Goal: Task Accomplishment & Management: Manage account settings

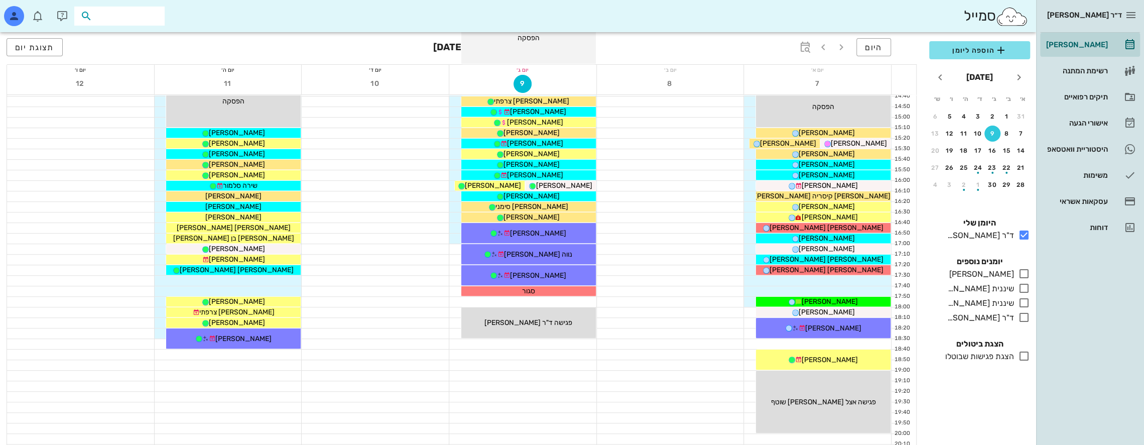
scroll to position [284, 0]
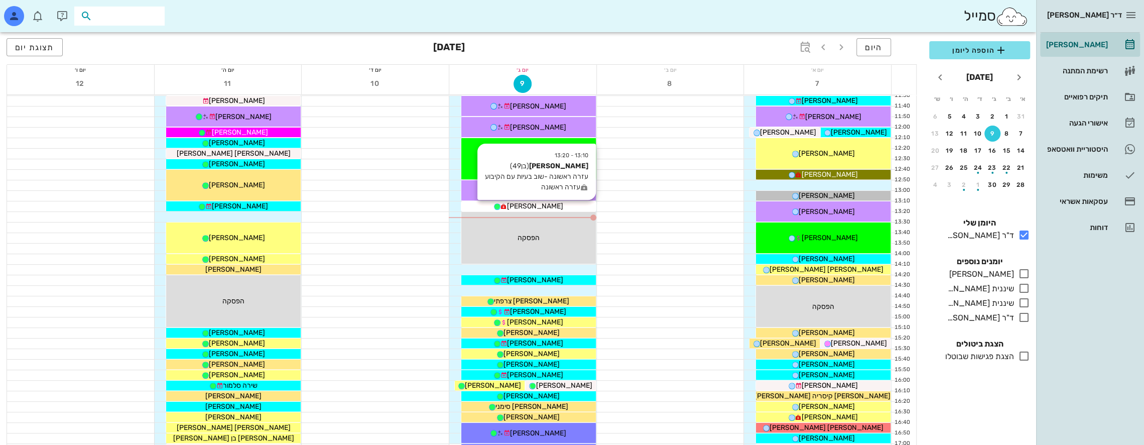
click at [535, 203] on span "[PERSON_NAME]" at bounding box center [535, 206] width 56 height 9
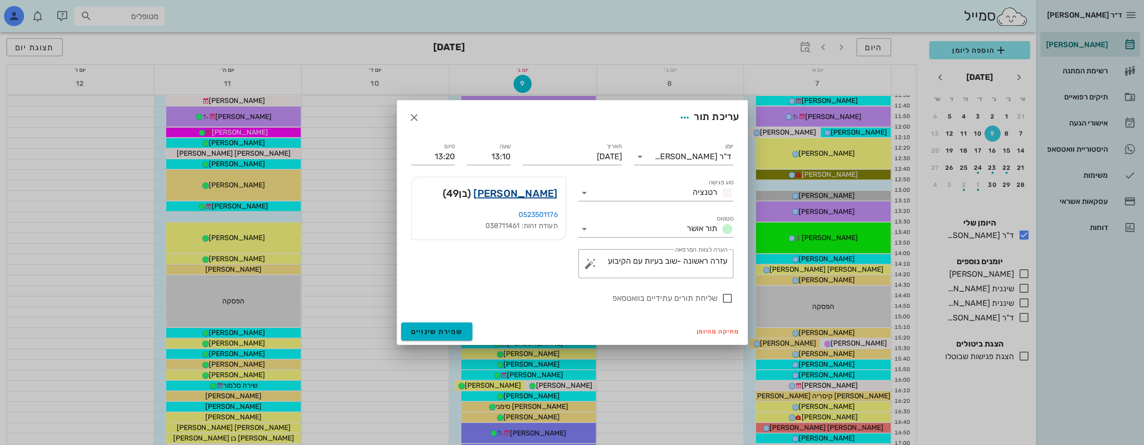
click at [530, 191] on link "[PERSON_NAME]" at bounding box center [515, 193] width 84 height 16
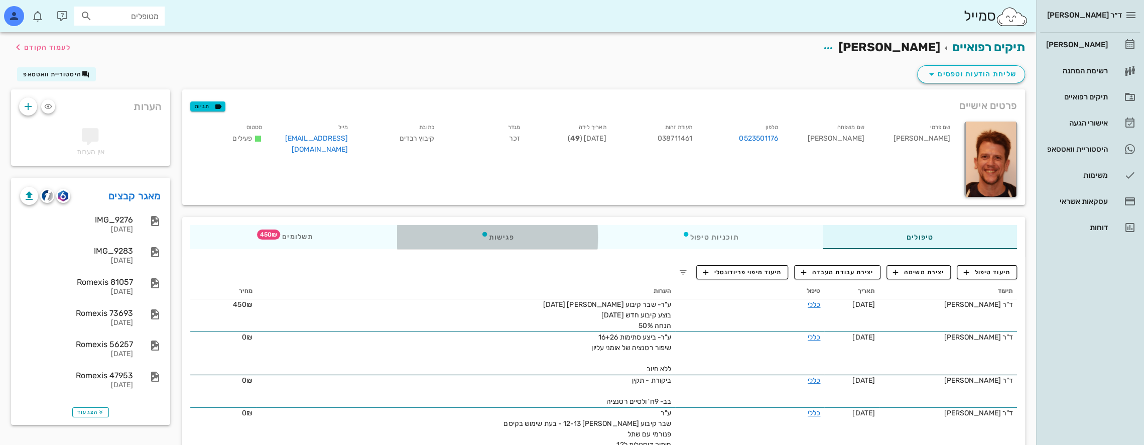
click at [488, 238] on div "פגישות" at bounding box center [496, 237] width 201 height 24
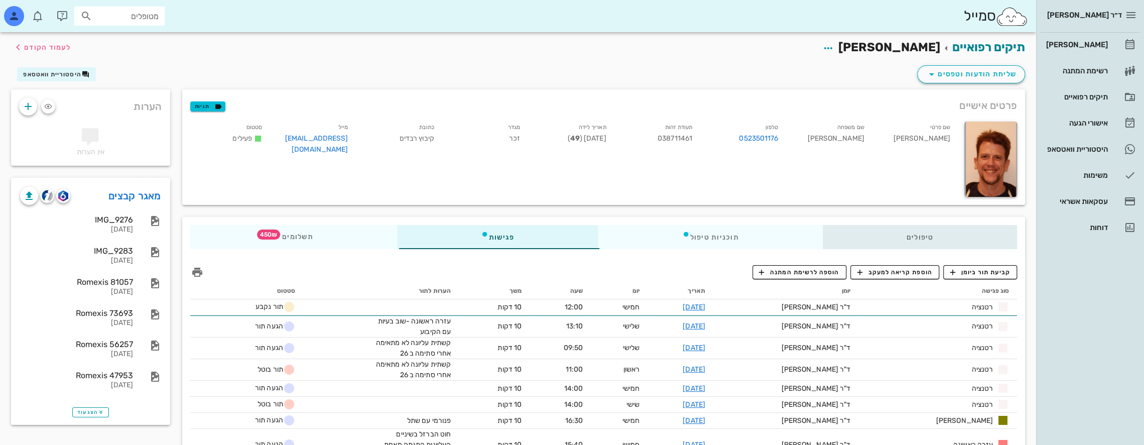
click at [928, 231] on div "טיפולים" at bounding box center [919, 237] width 195 height 24
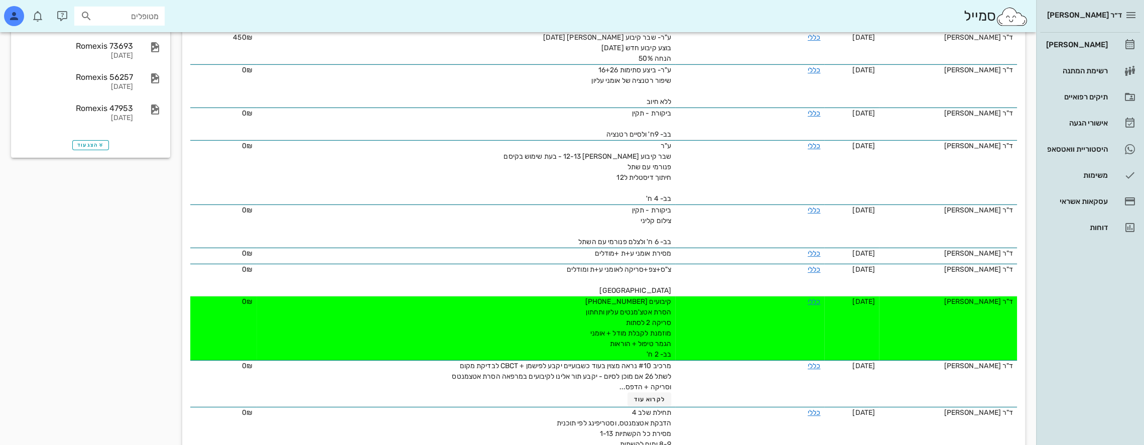
scroll to position [251, 0]
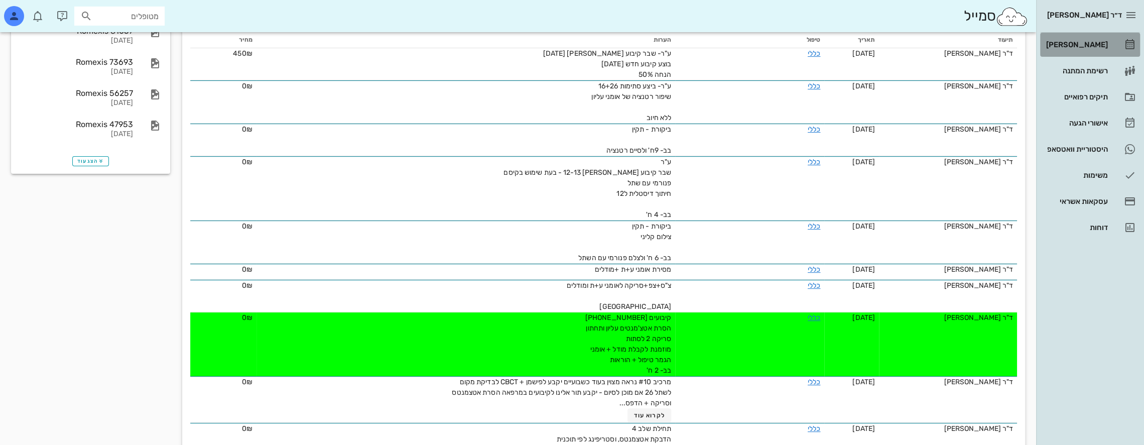
click at [1093, 45] on div "[PERSON_NAME]" at bounding box center [1076, 45] width 64 height 8
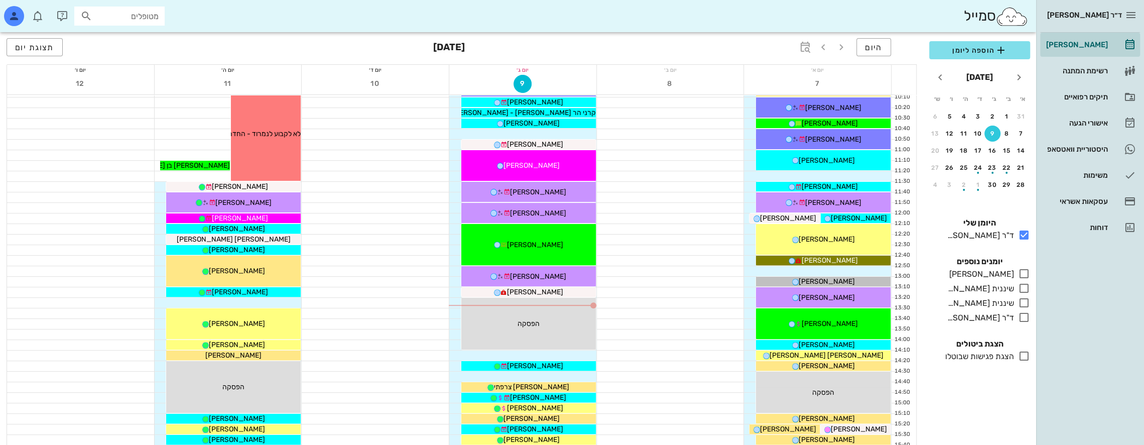
scroll to position [201, 0]
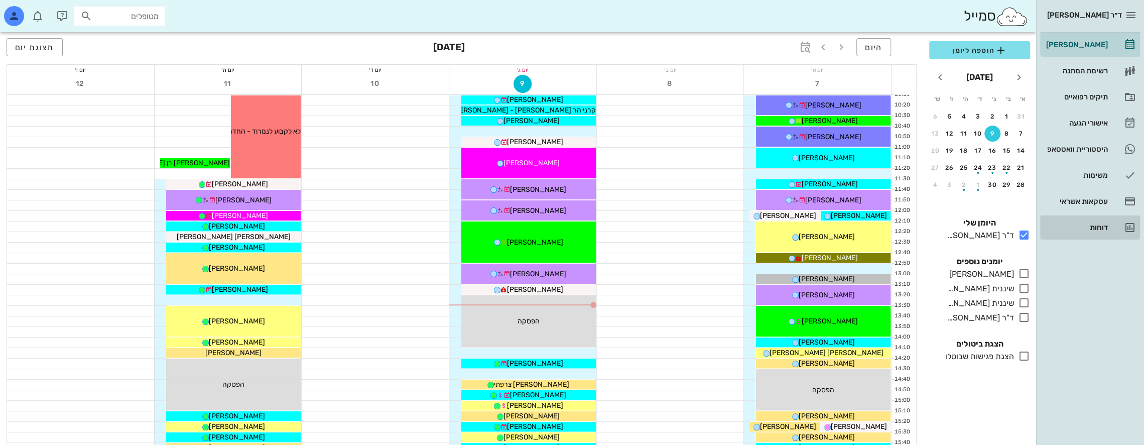
click at [1089, 224] on div "דוחות" at bounding box center [1076, 227] width 64 height 8
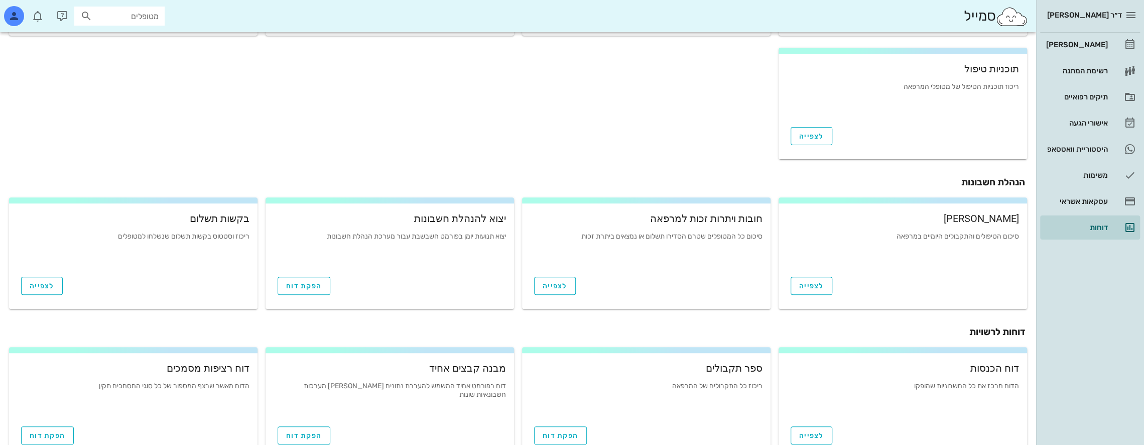
scroll to position [297, 0]
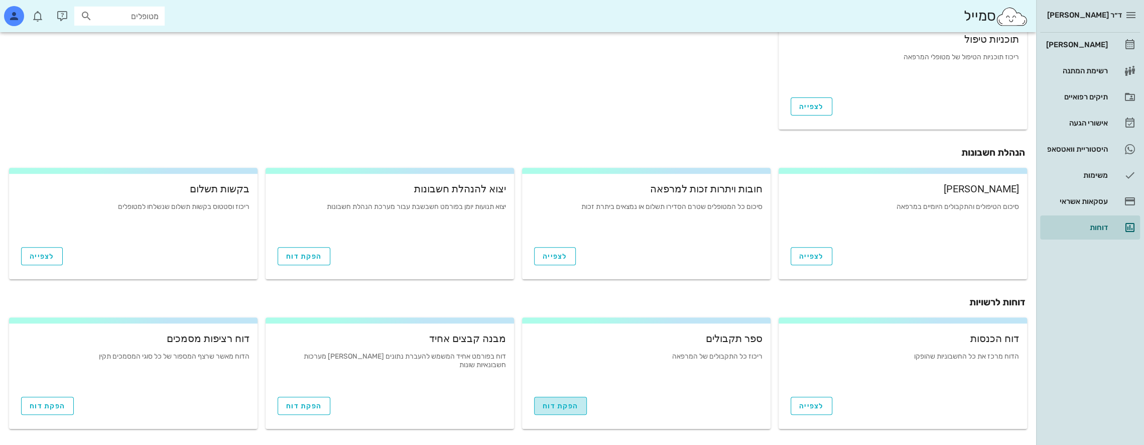
click at [563, 411] on link "הפקת דוח" at bounding box center [560, 405] width 53 height 18
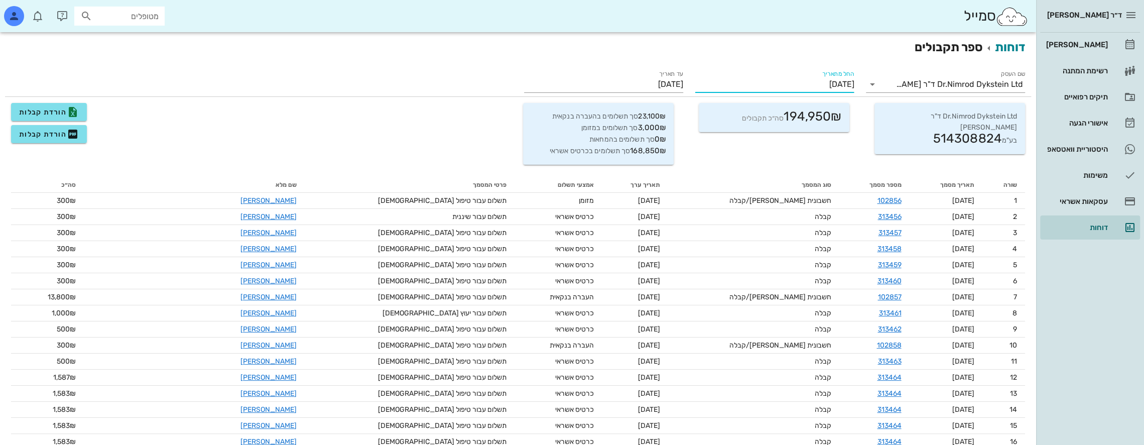
click at [829, 82] on input "[DATE]" at bounding box center [774, 84] width 159 height 16
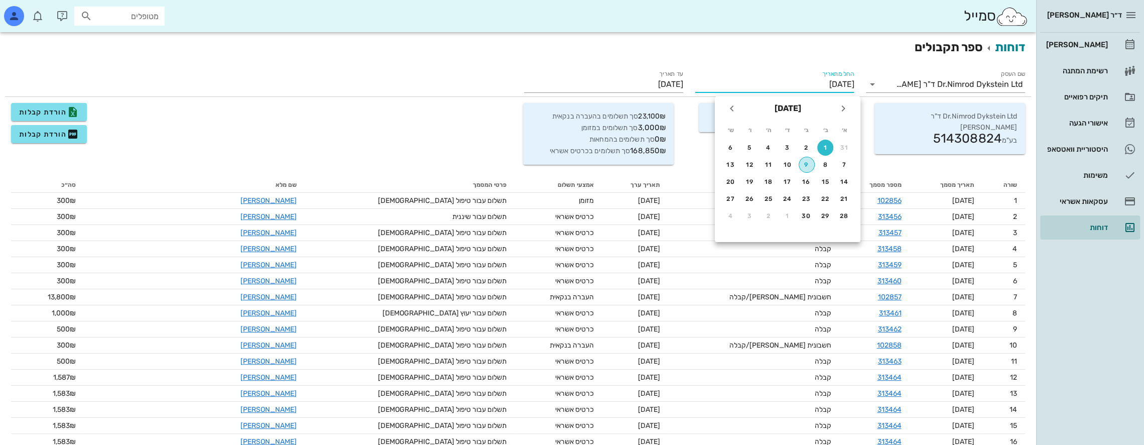
click at [804, 170] on button "9" at bounding box center [806, 165] width 16 height 16
type input "[DATE]"
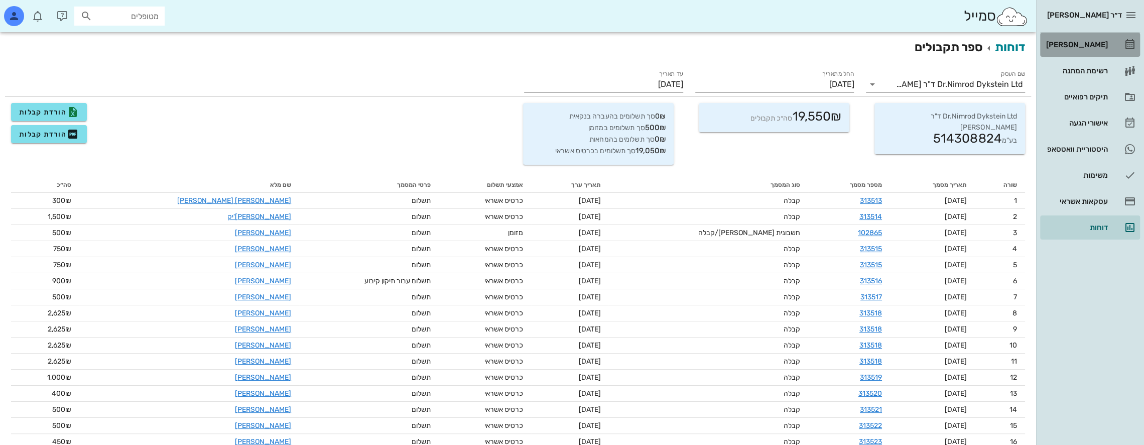
click at [1091, 37] on div "[PERSON_NAME]" at bounding box center [1076, 45] width 64 height 16
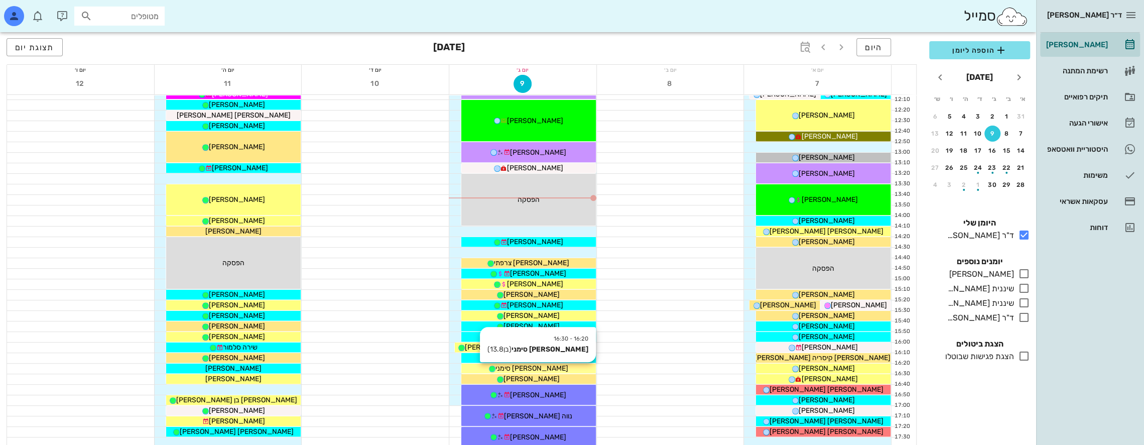
scroll to position [284, 0]
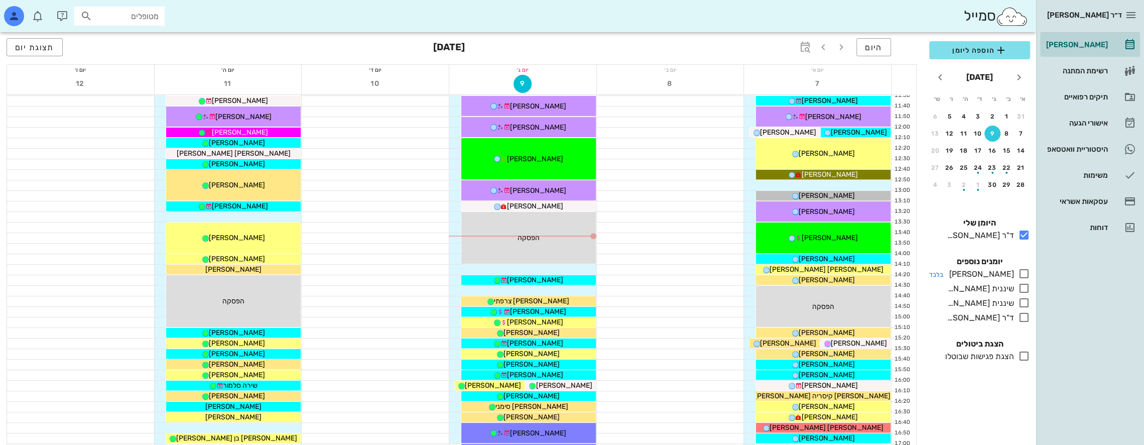
click at [1024, 273] on icon at bounding box center [1024, 273] width 12 height 12
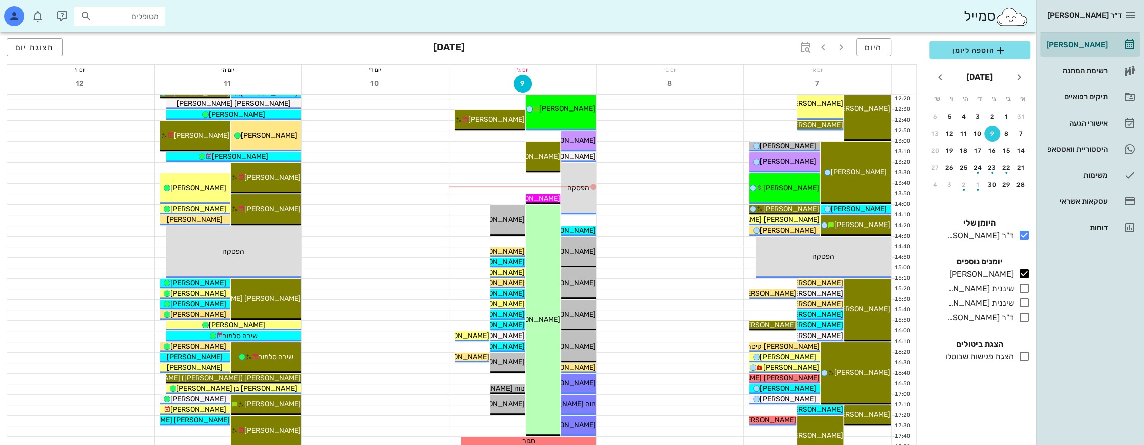
scroll to position [334, 0]
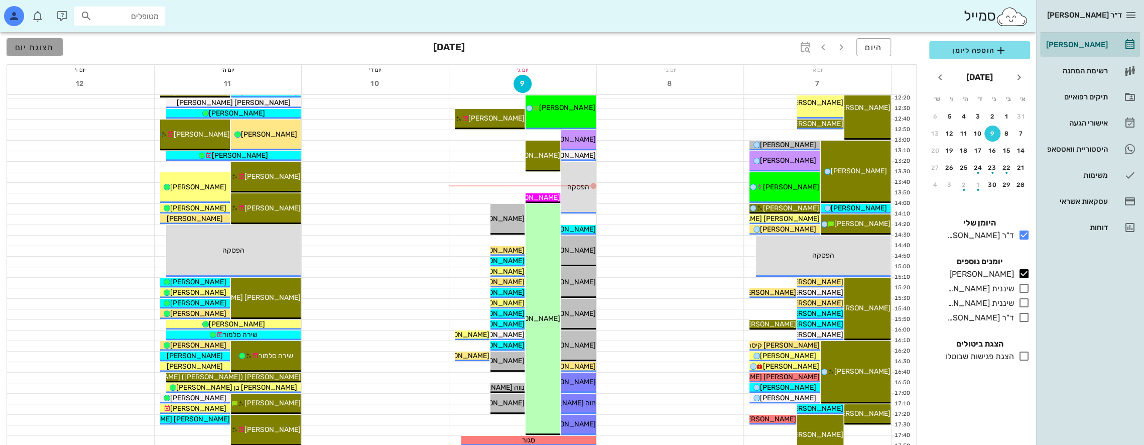
click at [44, 47] on span "תצוגת יום" at bounding box center [34, 48] width 39 height 10
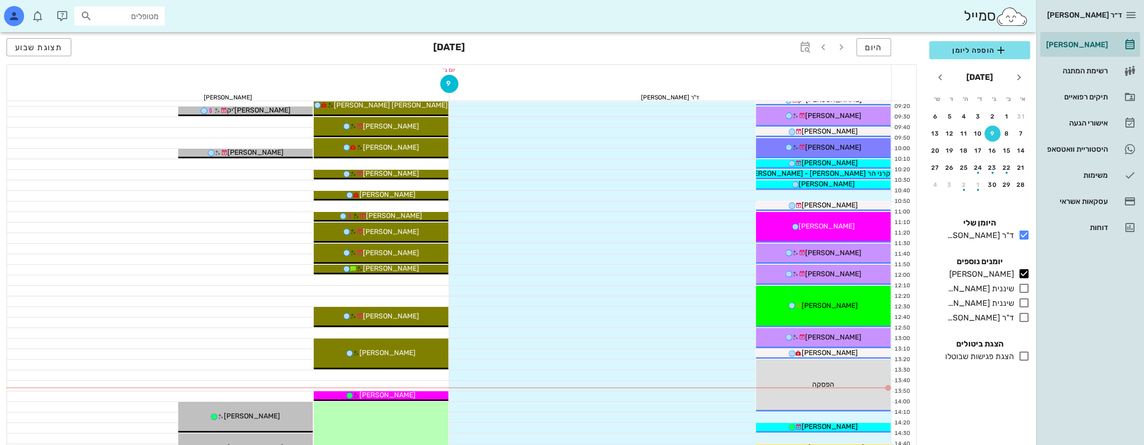
scroll to position [151, 0]
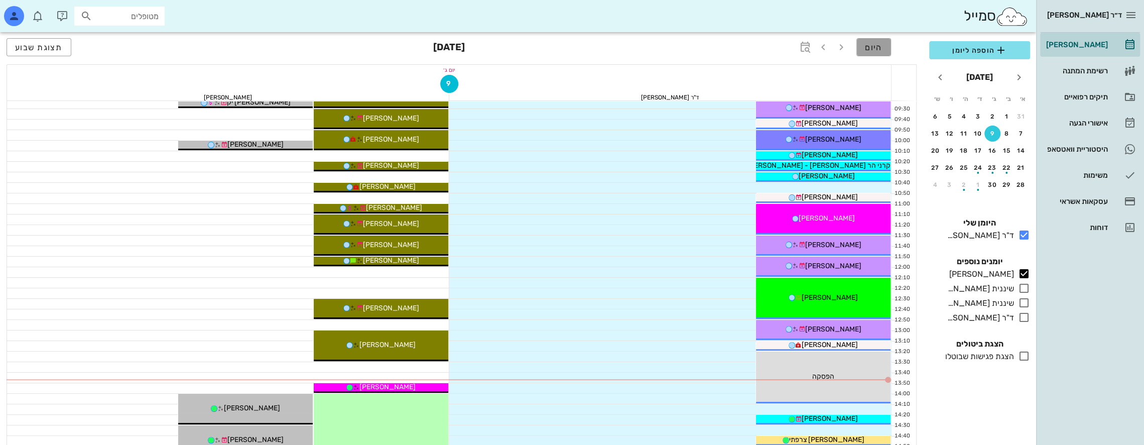
click at [872, 47] on span "היום" at bounding box center [874, 48] width 18 height 10
drag, startPoint x: 64, startPoint y: 42, endPoint x: 72, endPoint y: 45, distance: 8.4
click at [62, 42] on button "תצוגת שבוע" at bounding box center [39, 47] width 65 height 18
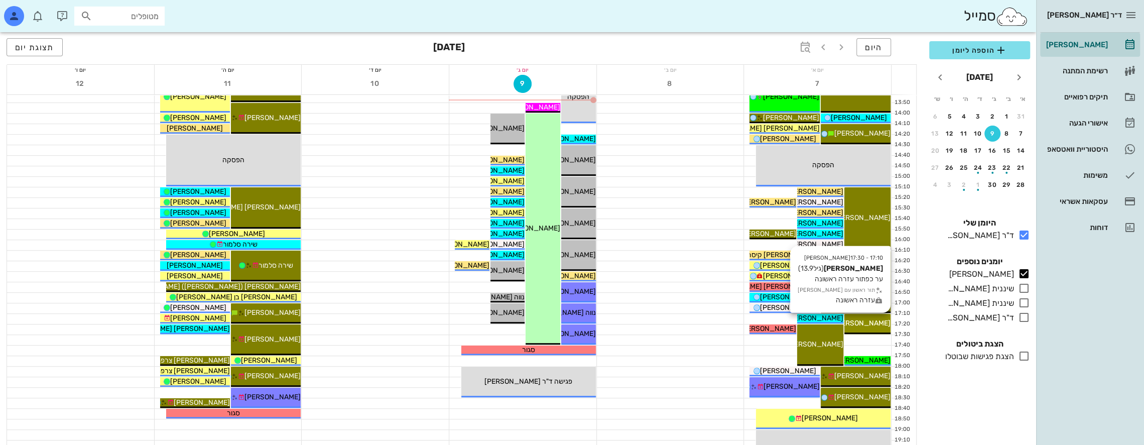
scroll to position [452, 0]
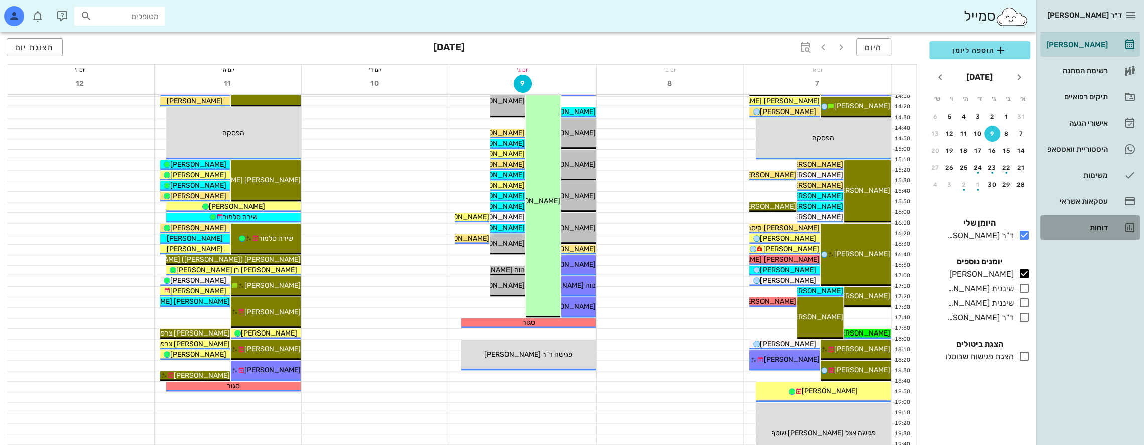
click at [1097, 225] on div "דוחות" at bounding box center [1076, 227] width 64 height 8
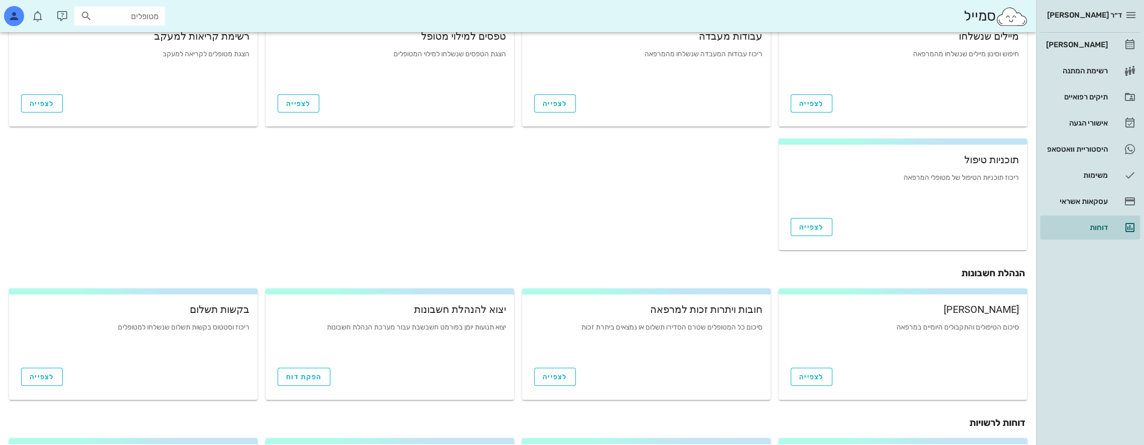
scroll to position [297, 0]
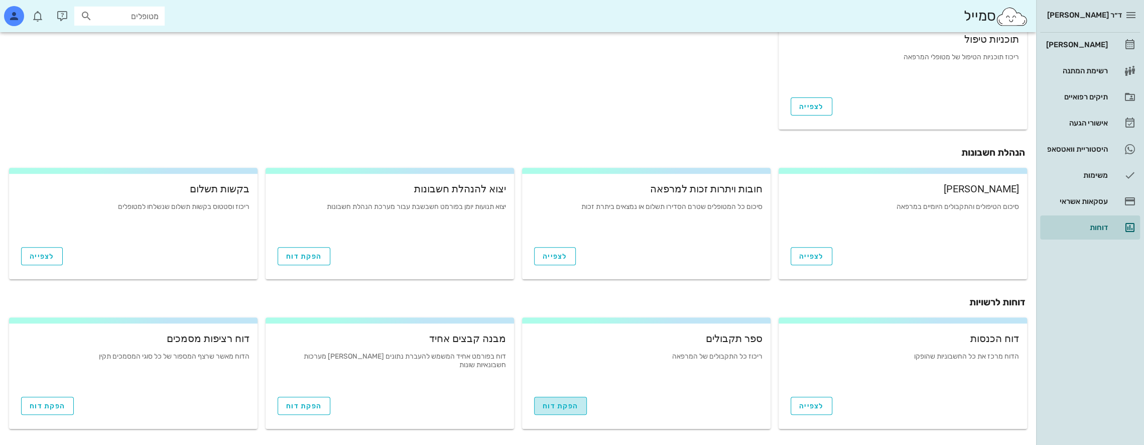
click at [566, 406] on span "הפקת דוח" at bounding box center [560, 405] width 36 height 9
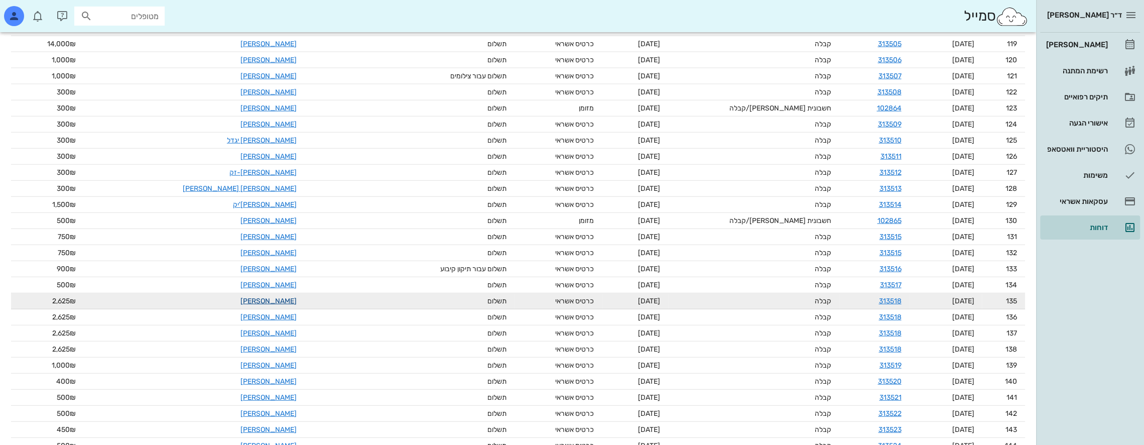
scroll to position [2049, 0]
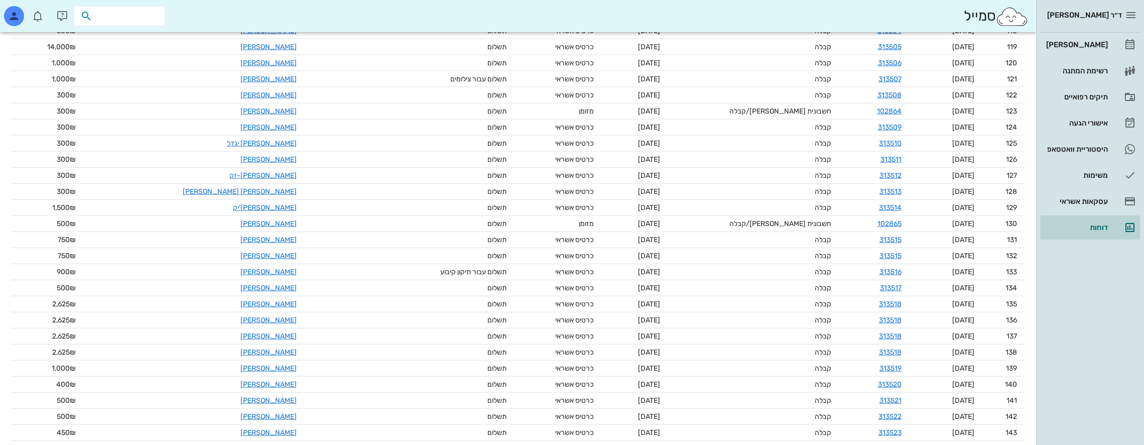
click at [141, 17] on input "text" at bounding box center [126, 16] width 64 height 13
click at [1085, 41] on div "[PERSON_NAME]" at bounding box center [1076, 45] width 64 height 8
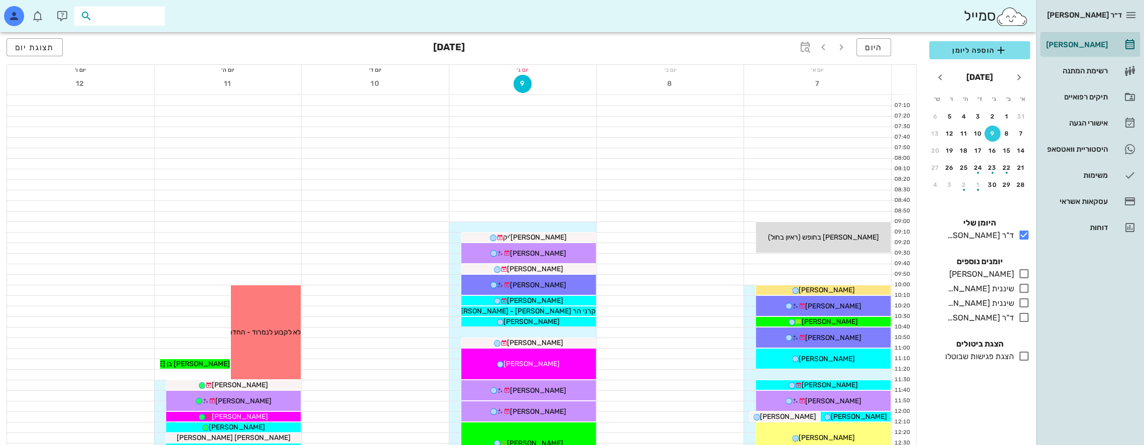
click at [141, 18] on input "text" at bounding box center [126, 16] width 64 height 13
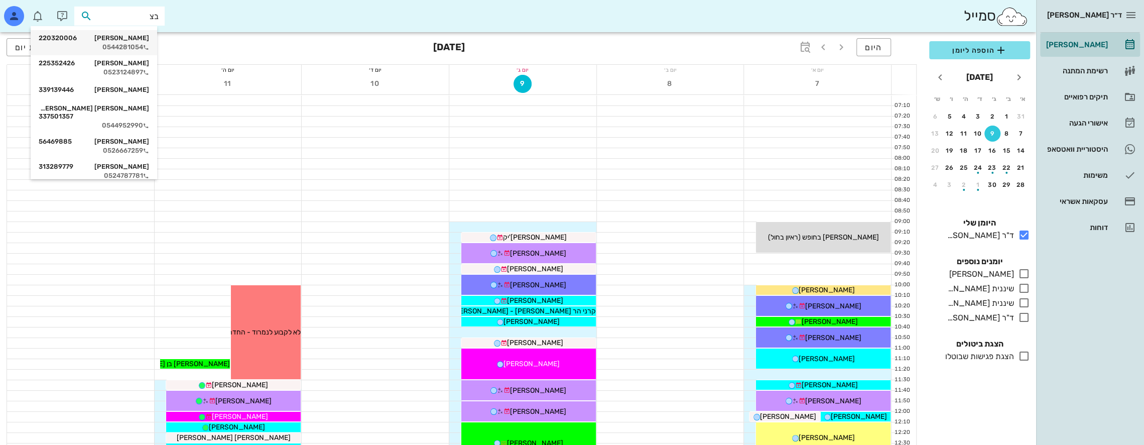
type input "[PERSON_NAME]"
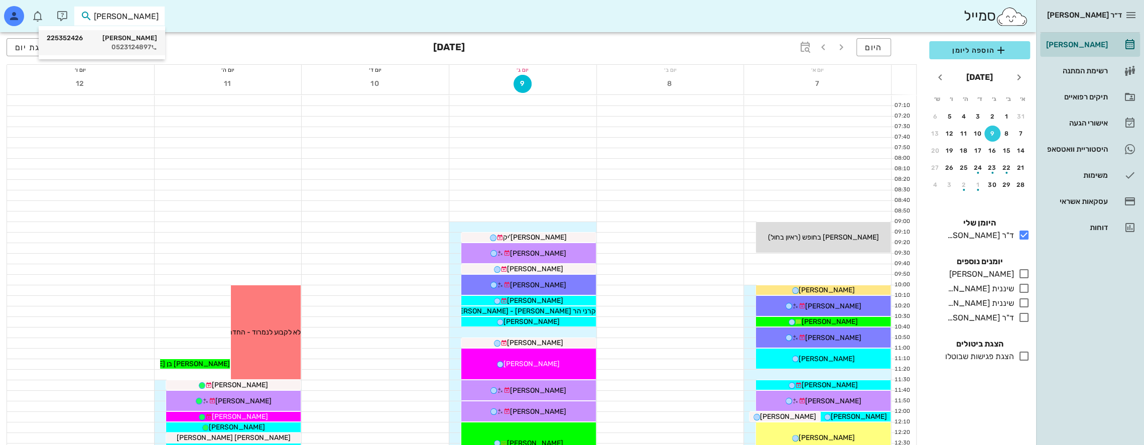
click at [147, 38] on div "[PERSON_NAME] 225352426" at bounding box center [102, 38] width 110 height 8
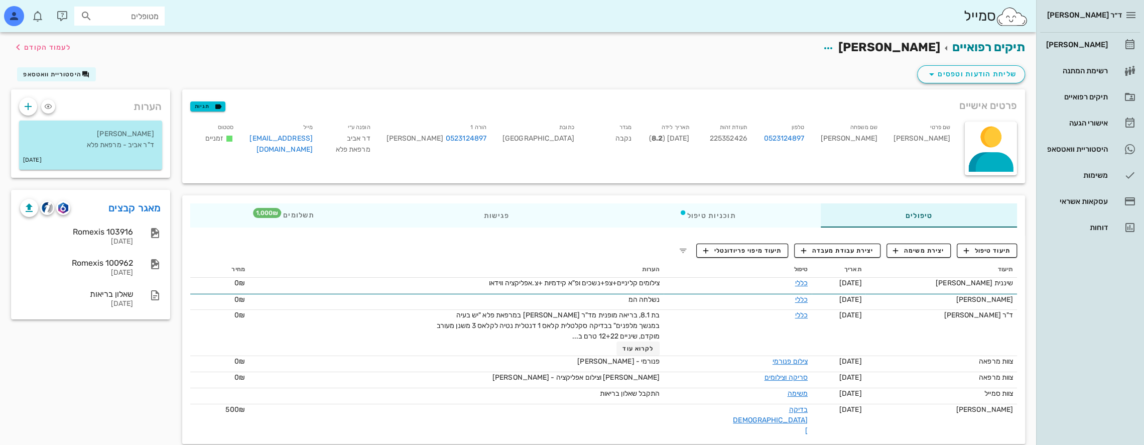
click at [365, 252] on div "תיעוד טיפול יצירת משימה יצירת עבודת מעבדה תיעוד מיפוי פריודונטלי תיעוד תאריך טי…" at bounding box center [603, 339] width 843 height 208
click at [992, 248] on span "תיעוד טיפול" at bounding box center [987, 250] width 47 height 9
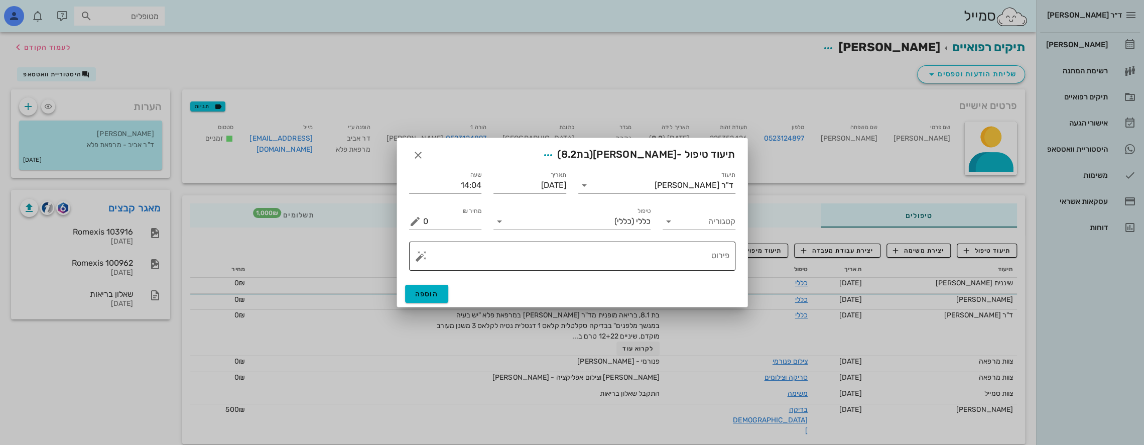
click at [689, 261] on textarea "פירוט" at bounding box center [576, 258] width 306 height 24
type textarea "צילומים תקינים"
click at [434, 293] on span "הוספה" at bounding box center [427, 294] width 24 height 9
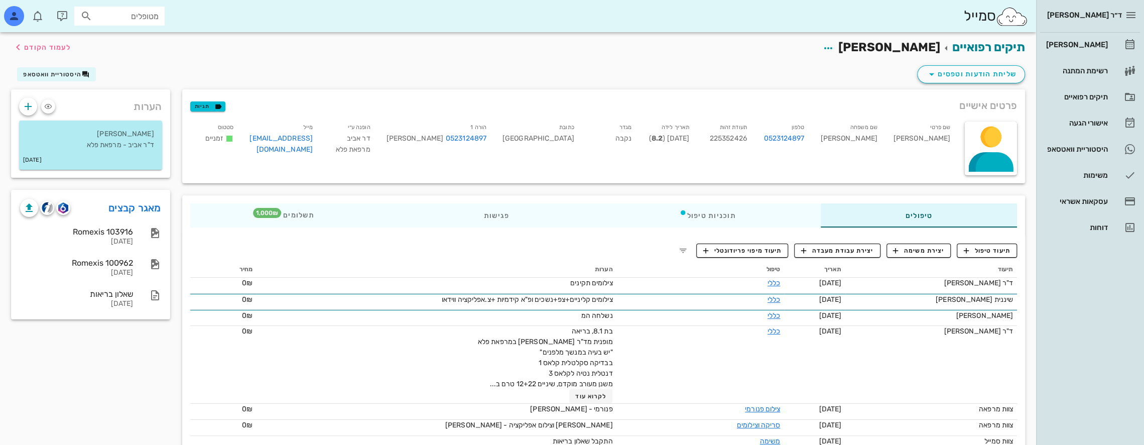
click at [102, 371] on div "הערות [PERSON_NAME]"ר אביב - מרפאת פלא [DATE] מאגר קבצים [DEMOGRAPHIC_DATA] 103…" at bounding box center [90, 293] width 171 height 408
click at [999, 248] on span "תיעוד טיפול" at bounding box center [987, 250] width 47 height 9
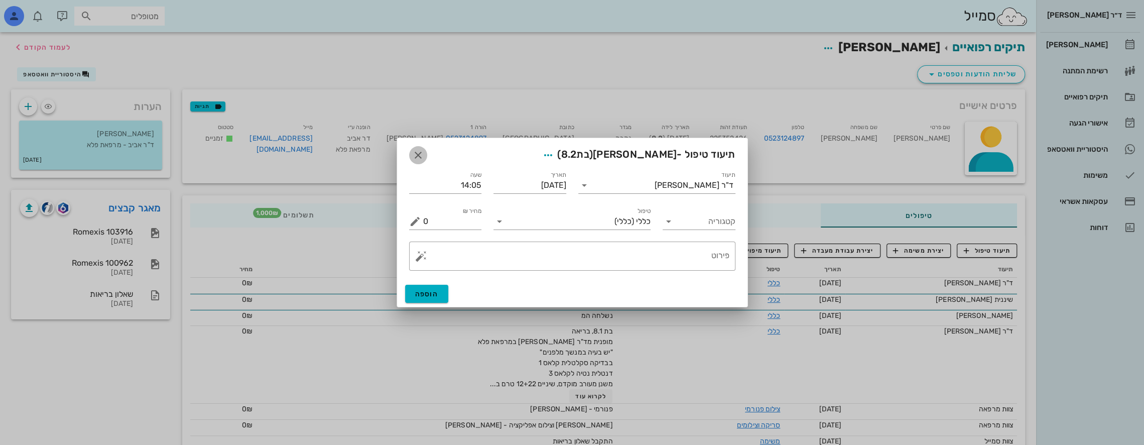
click at [418, 154] on icon "button" at bounding box center [418, 155] width 12 height 12
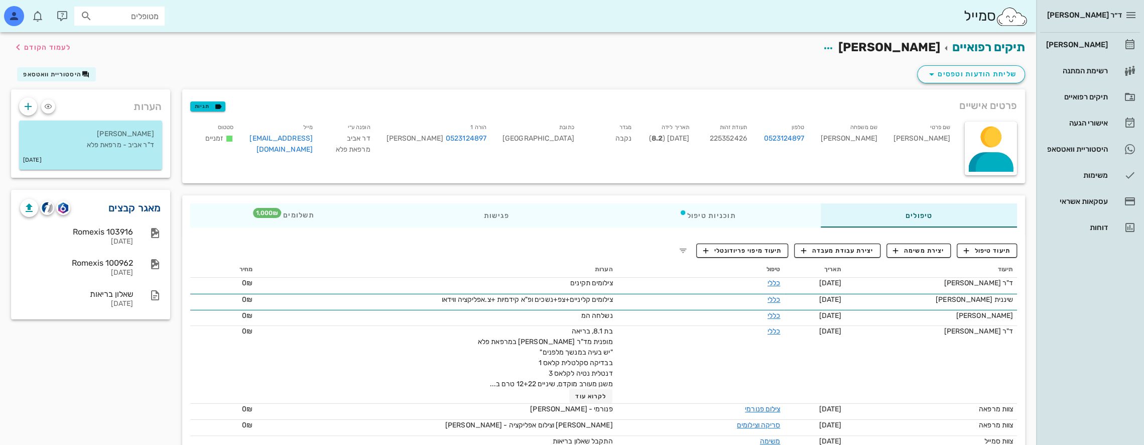
click at [139, 209] on link "מאגר קבצים" at bounding box center [134, 208] width 53 height 16
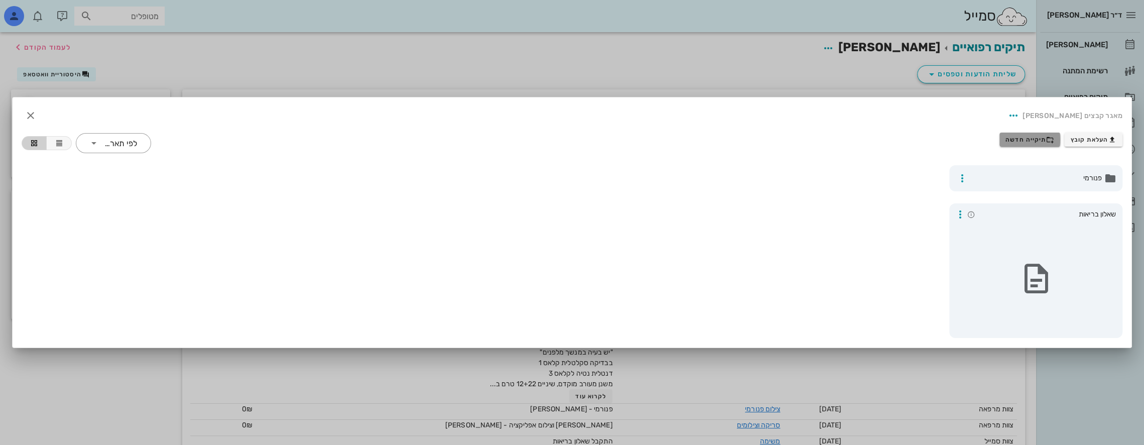
click at [1027, 141] on span "תיקייה חדשה" at bounding box center [1029, 139] width 49 height 8
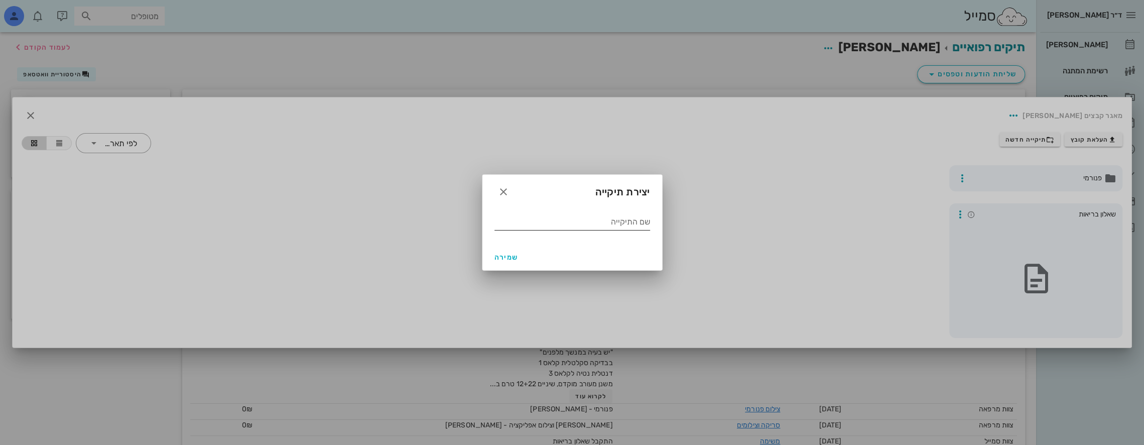
click at [603, 229] on input "שם התיקייה" at bounding box center [572, 222] width 156 height 16
type input "09 2025"
click at [504, 259] on span "שמירה" at bounding box center [506, 257] width 24 height 9
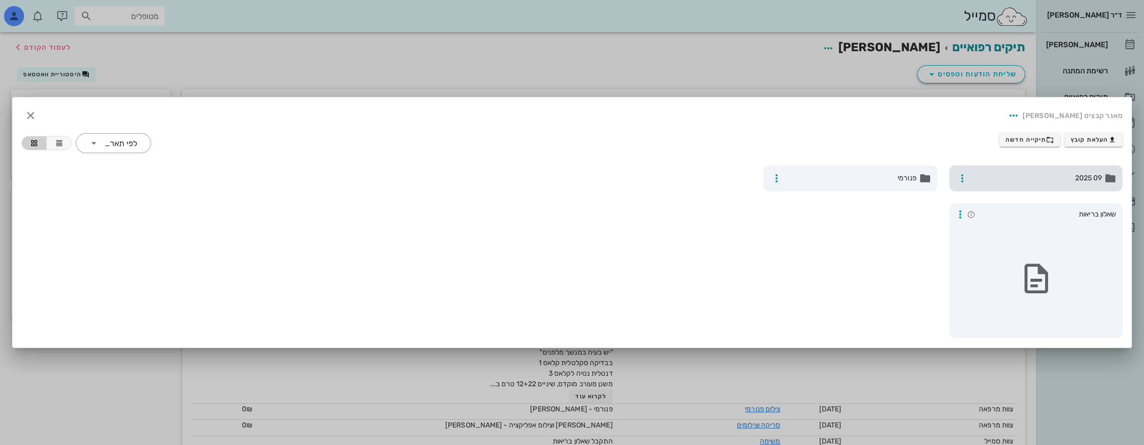
click at [1065, 187] on div "09 2025" at bounding box center [1036, 178] width 174 height 26
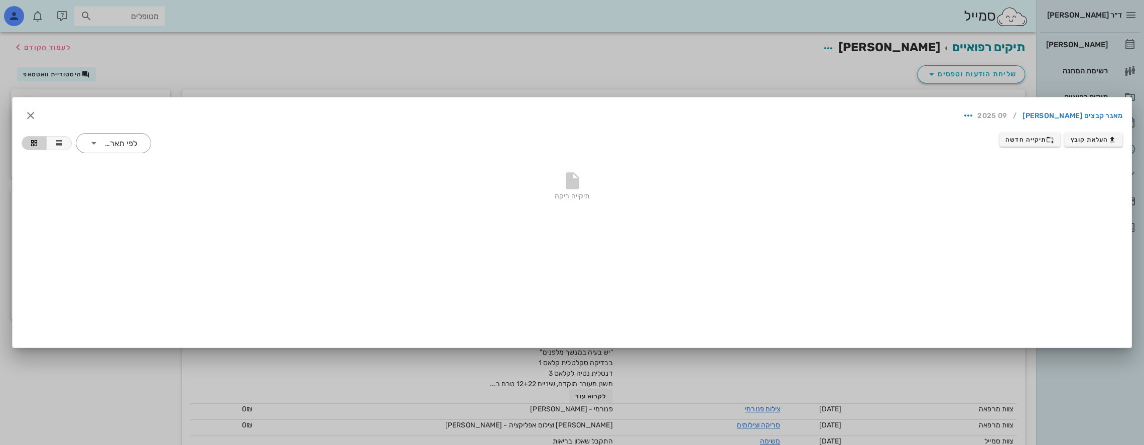
click at [1065, 187] on div "תיקייה ריקה" at bounding box center [572, 188] width 1101 height 70
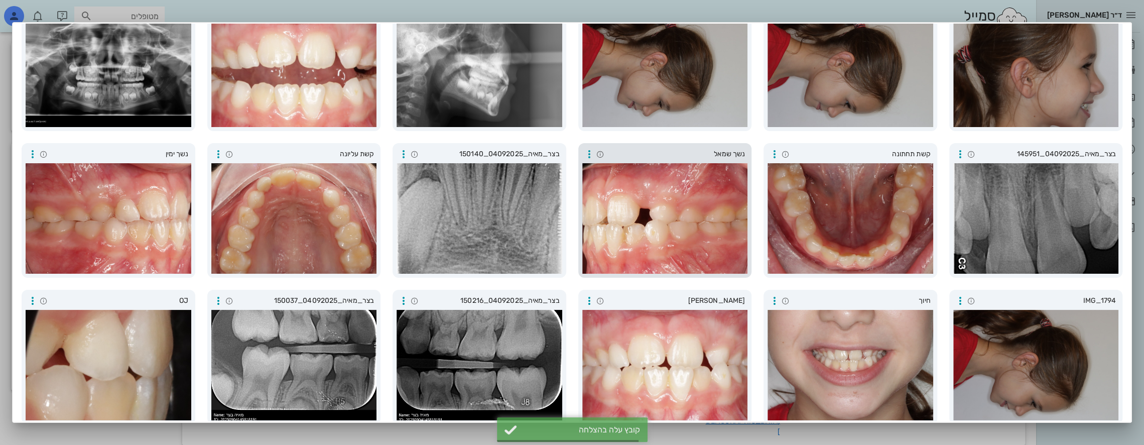
scroll to position [104, 0]
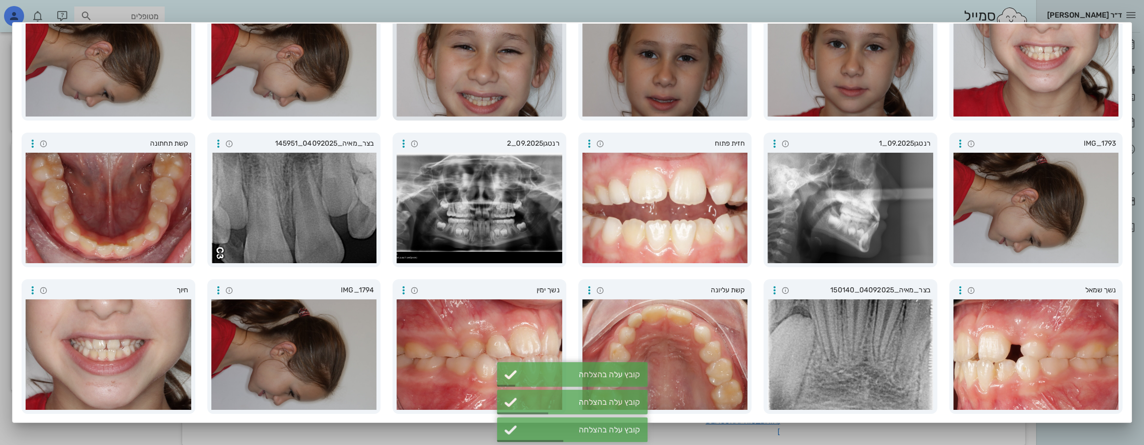
click at [510, 63] on div at bounding box center [479, 61] width 166 height 110
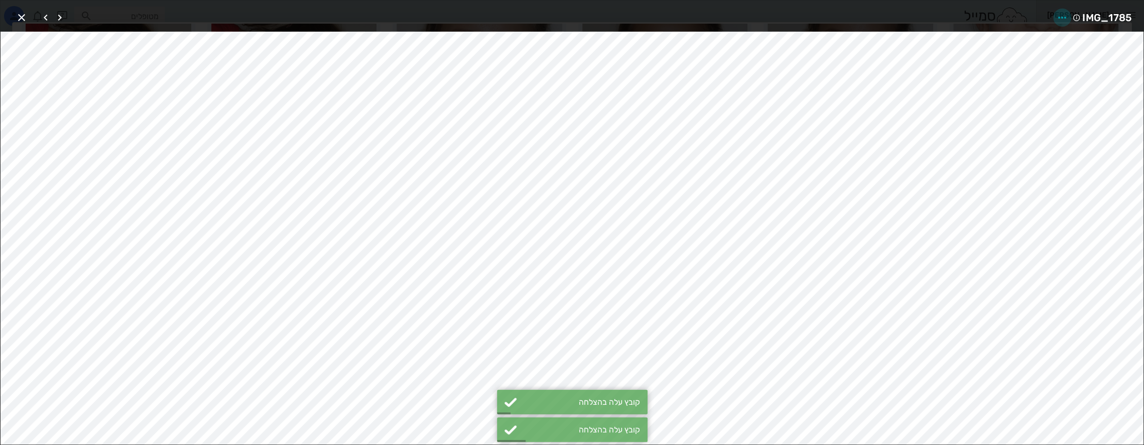
click at [1063, 18] on icon "button" at bounding box center [1062, 18] width 12 height 12
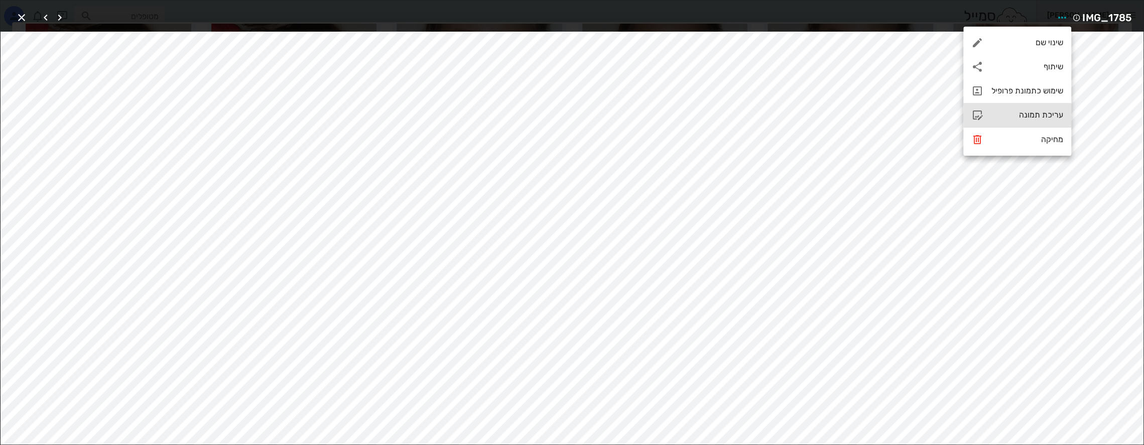
click at [1032, 118] on div "עריכת תמונה" at bounding box center [1027, 115] width 72 height 10
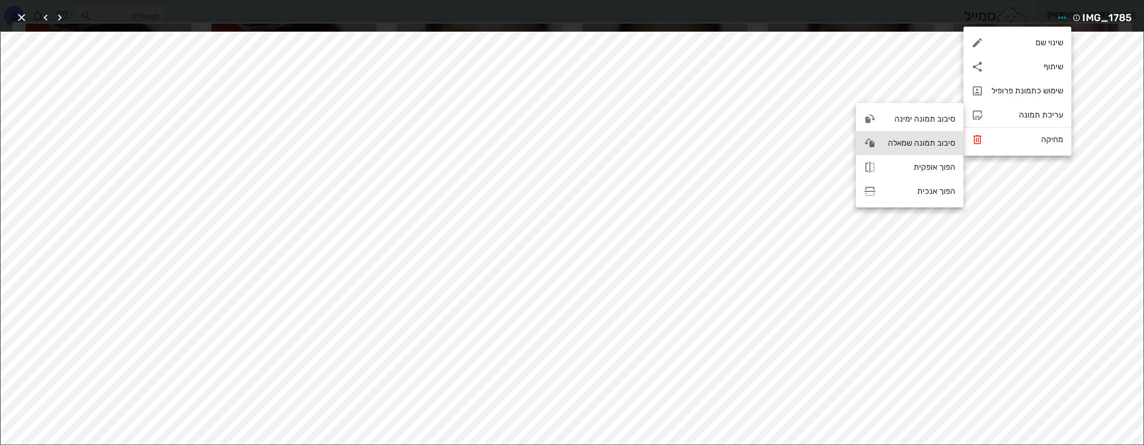
click at [922, 146] on div "סיבוב תמונה שמאלה" at bounding box center [919, 143] width 71 height 10
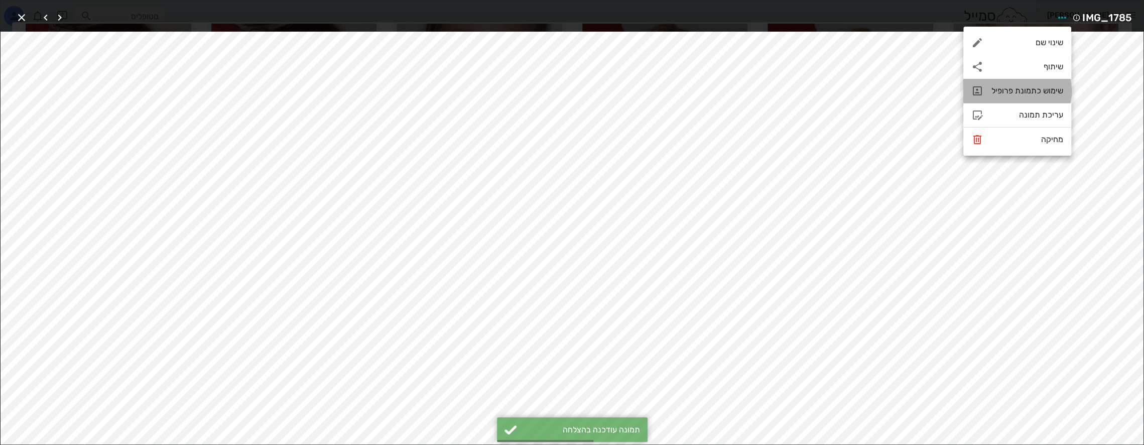
click at [1029, 93] on div "שימוש כתמונת פרופיל" at bounding box center [1027, 91] width 72 height 10
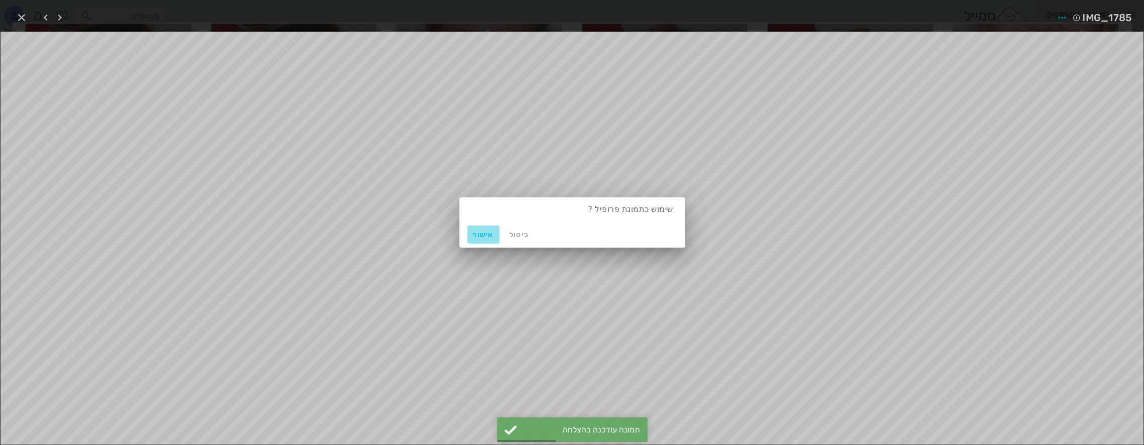
click at [492, 236] on span "אישור" at bounding box center [483, 234] width 24 height 9
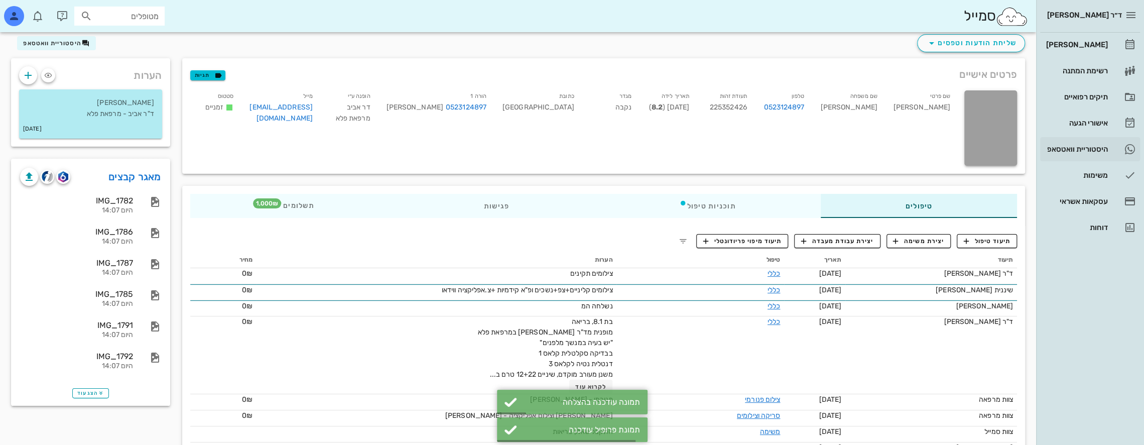
scroll to position [47, 0]
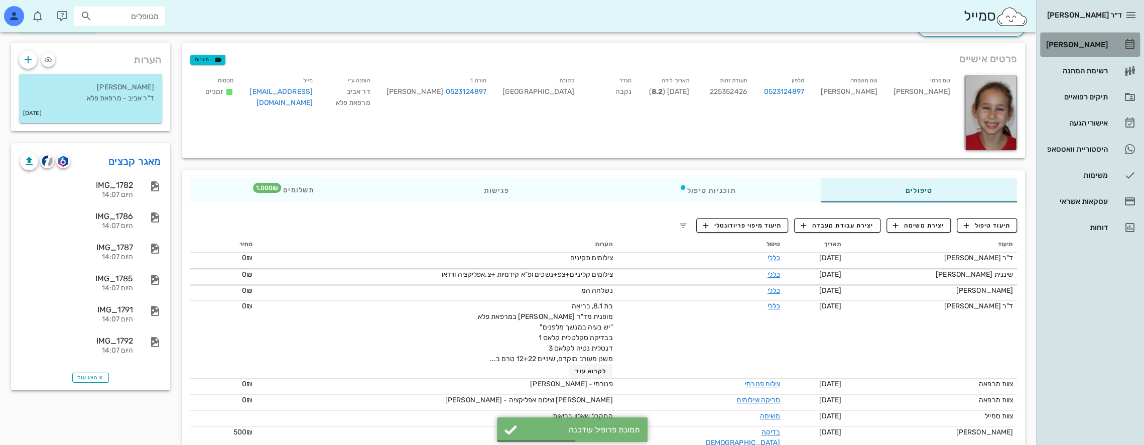
click at [1094, 43] on div "[PERSON_NAME]" at bounding box center [1076, 45] width 64 height 8
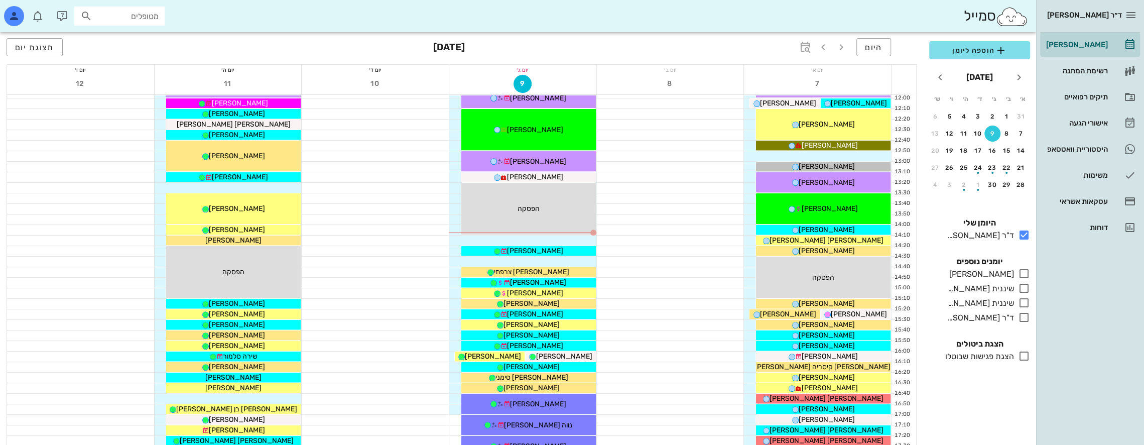
scroll to position [351, 0]
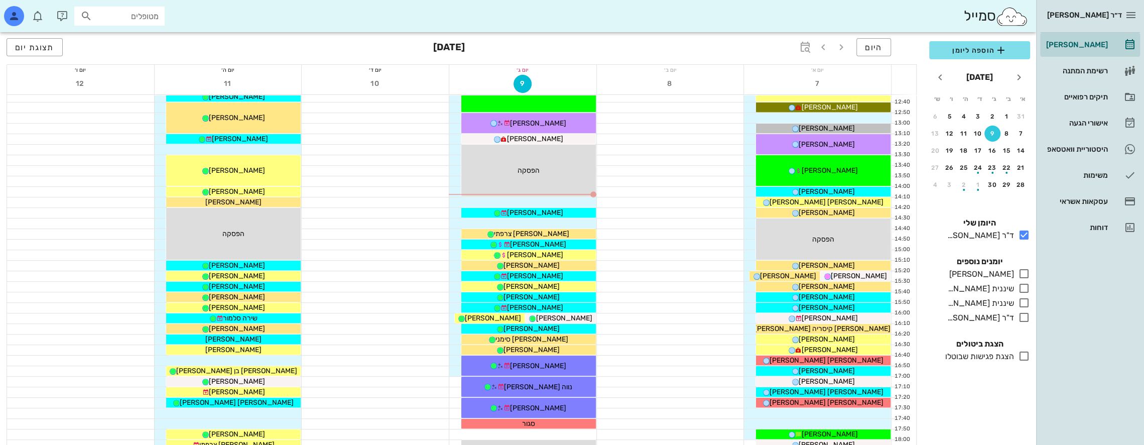
click at [147, 19] on input "מטופלים" at bounding box center [126, 16] width 64 height 13
type input "[PERSON_NAME]"
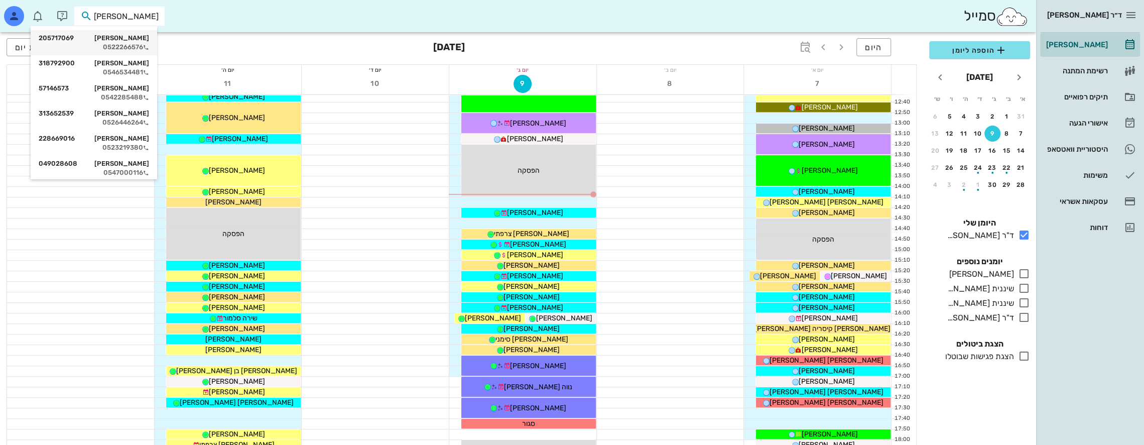
click at [149, 37] on div "[PERSON_NAME] 205717069" at bounding box center [94, 38] width 110 height 8
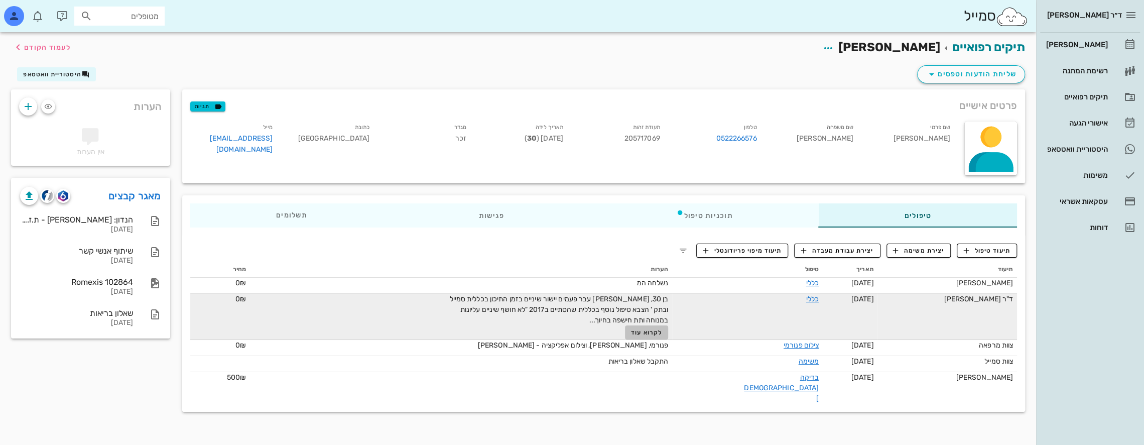
click at [662, 331] on span "לקרוא עוד" at bounding box center [646, 332] width 31 height 7
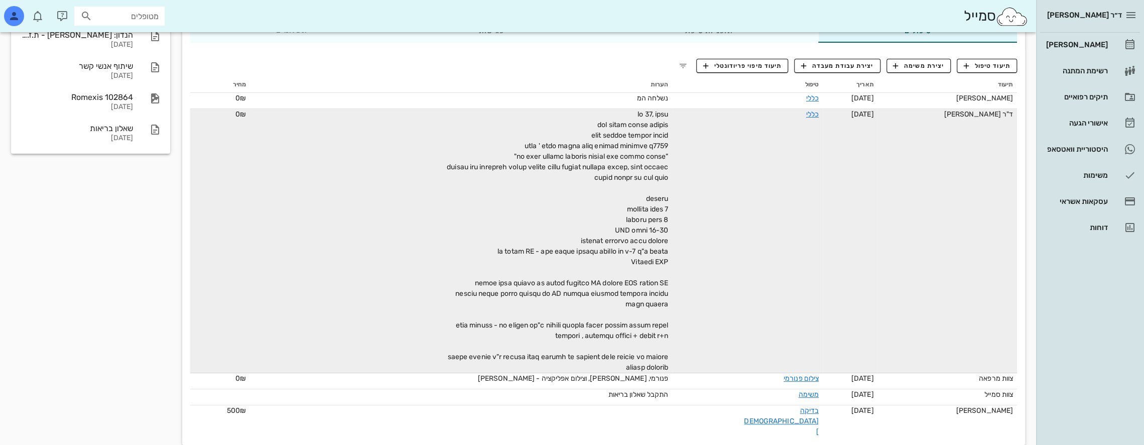
scroll to position [185, 0]
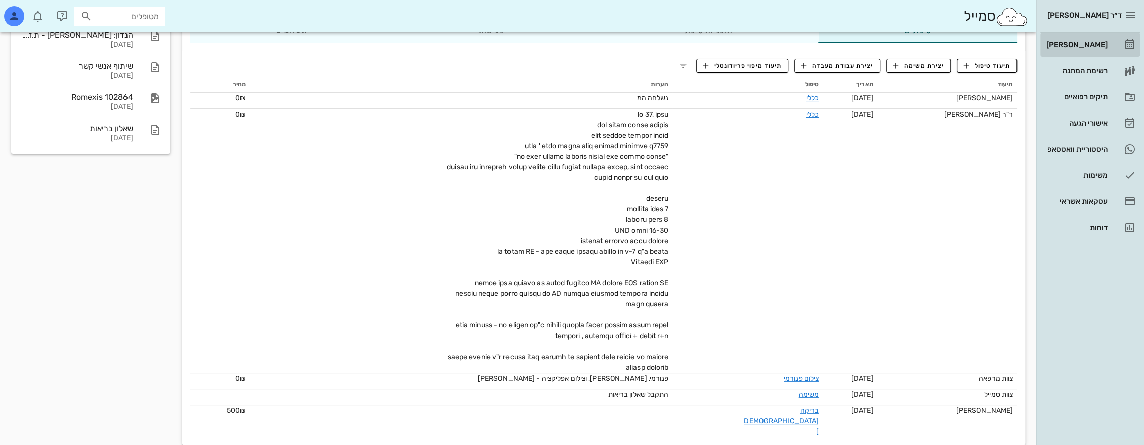
click at [1084, 42] on div "[PERSON_NAME]" at bounding box center [1076, 45] width 64 height 8
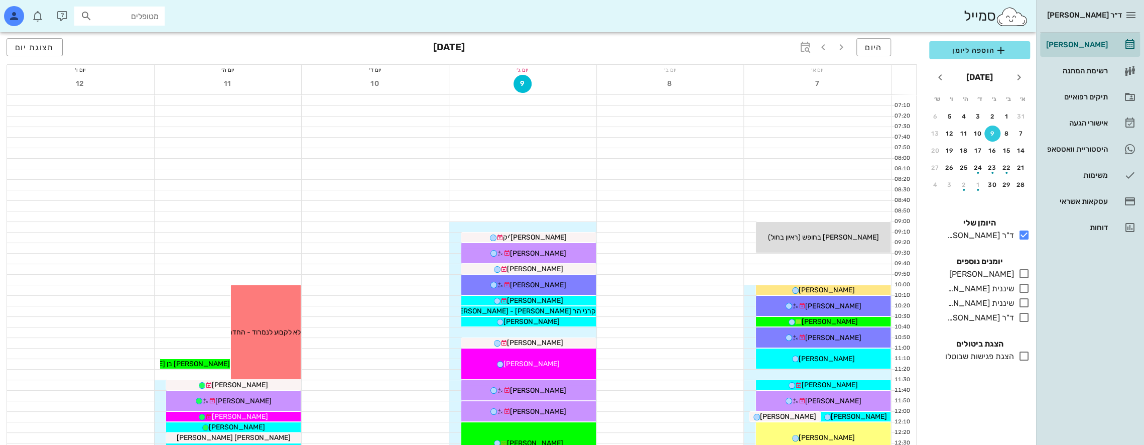
click at [144, 16] on input "מטופלים" at bounding box center [126, 16] width 64 height 13
type input "[PERSON_NAME]"
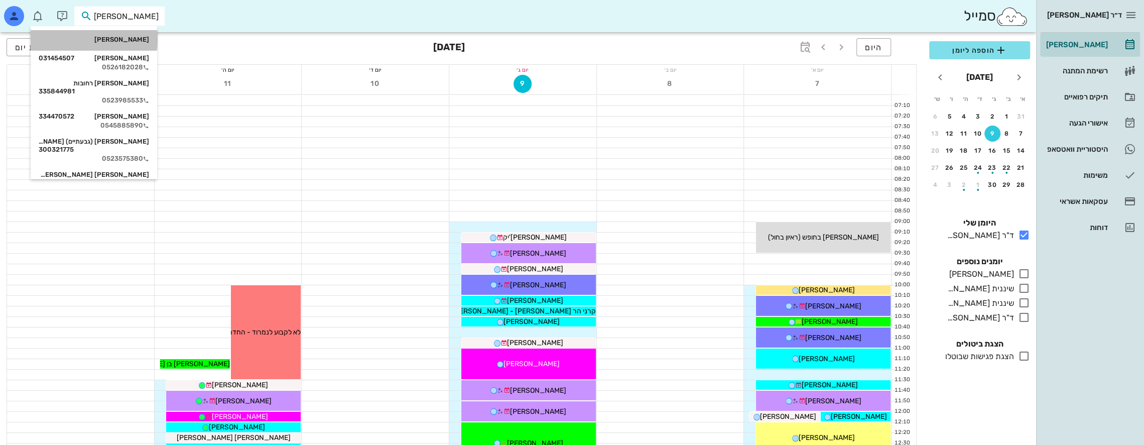
click at [144, 36] on div "[PERSON_NAME]" at bounding box center [94, 40] width 110 height 8
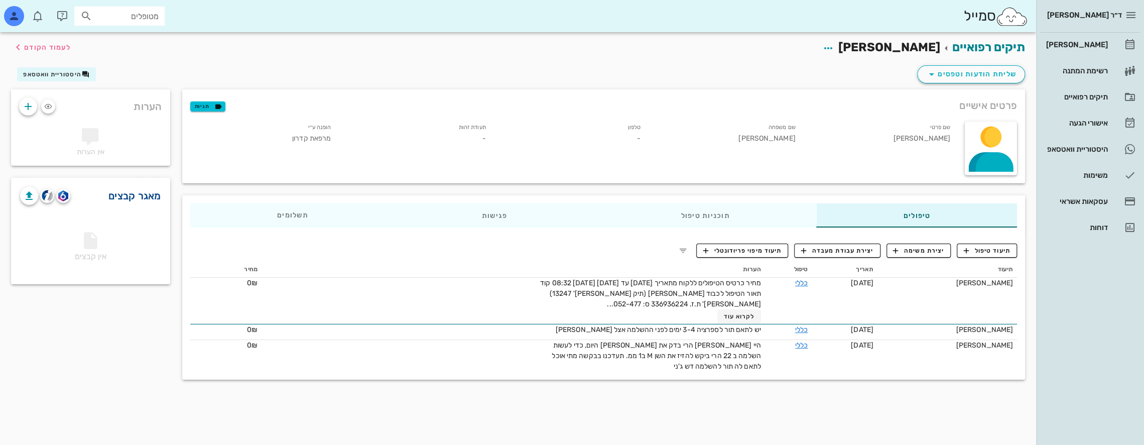
click at [138, 197] on link "מאגר קבצים" at bounding box center [134, 196] width 53 height 16
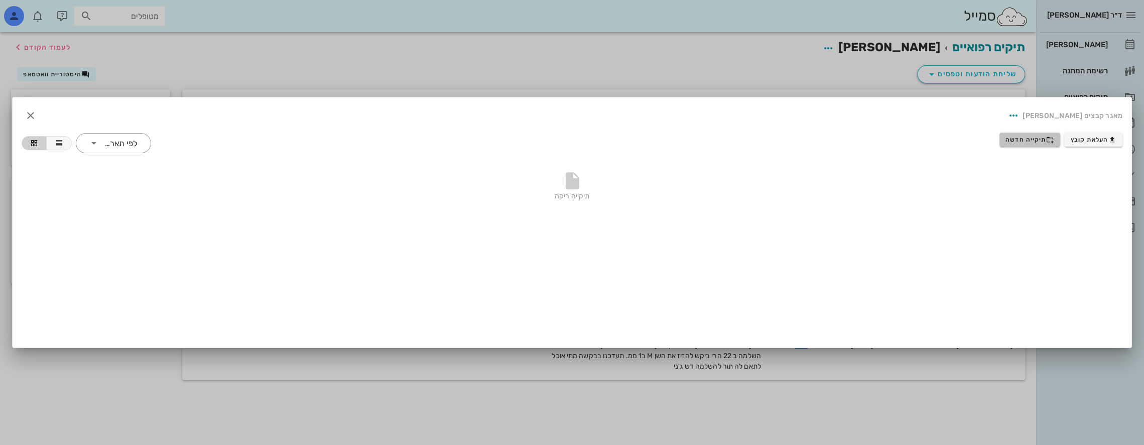
click at [1038, 140] on span "תיקייה חדשה" at bounding box center [1029, 139] width 49 height 8
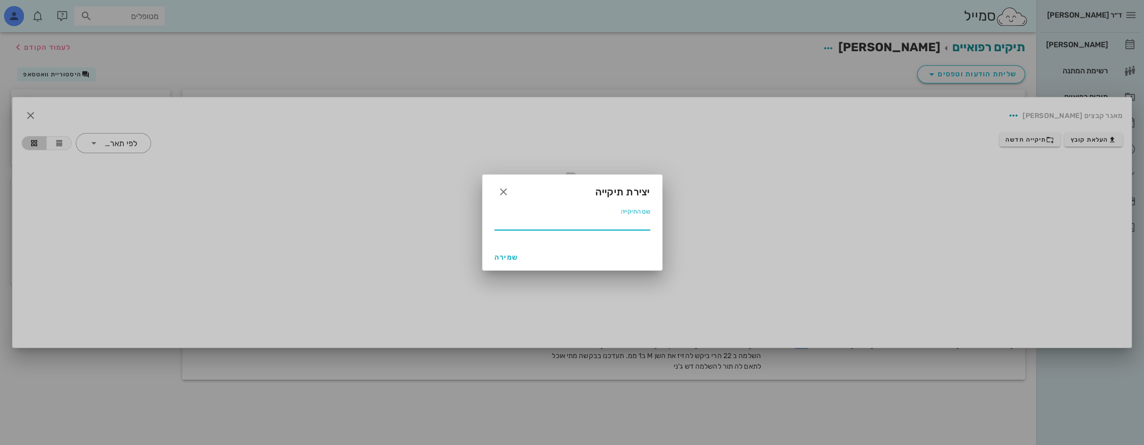
click at [619, 219] on input "שם התיקייה" at bounding box center [572, 222] width 156 height 16
type input "08 2025"
click at [511, 255] on span "שמירה" at bounding box center [506, 257] width 24 height 9
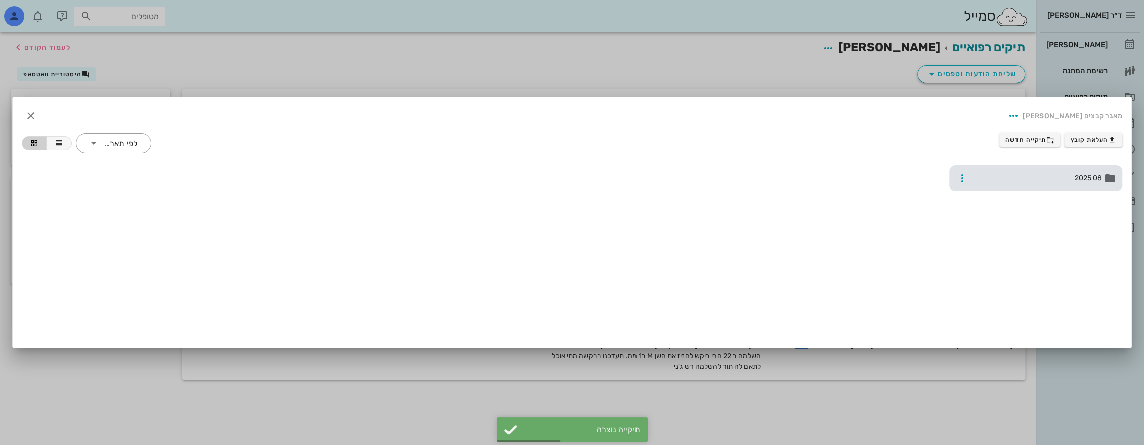
click at [1081, 176] on span "08 2025" at bounding box center [1037, 178] width 130 height 11
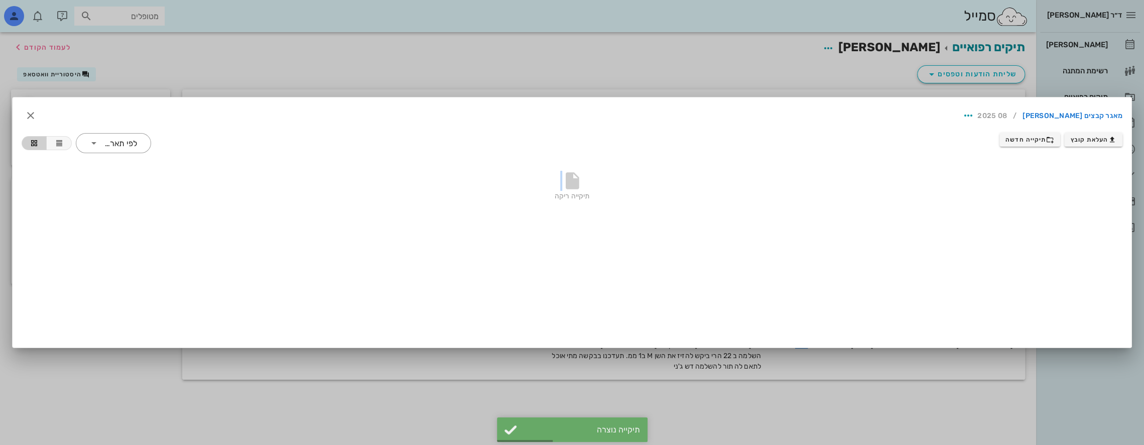
click at [1081, 176] on div "תיקייה ריקה" at bounding box center [572, 188] width 1101 height 70
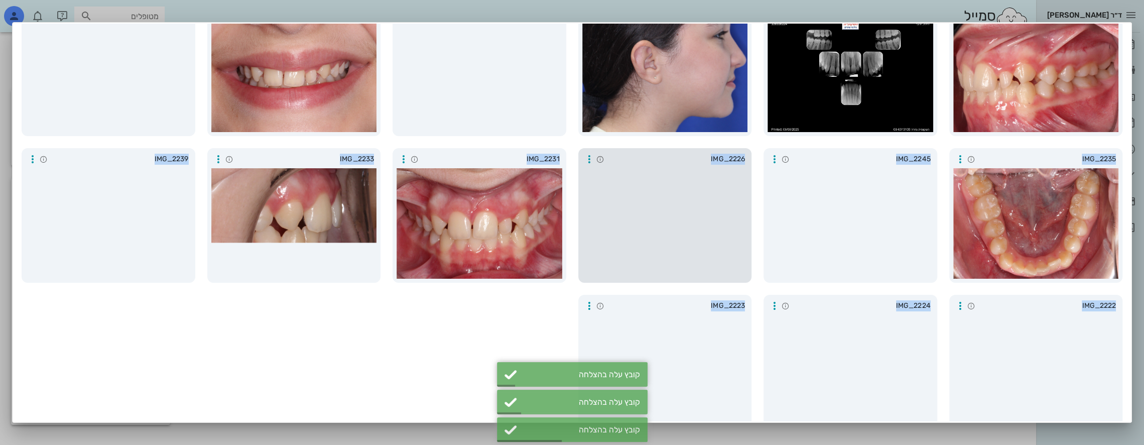
scroll to position [251, 0]
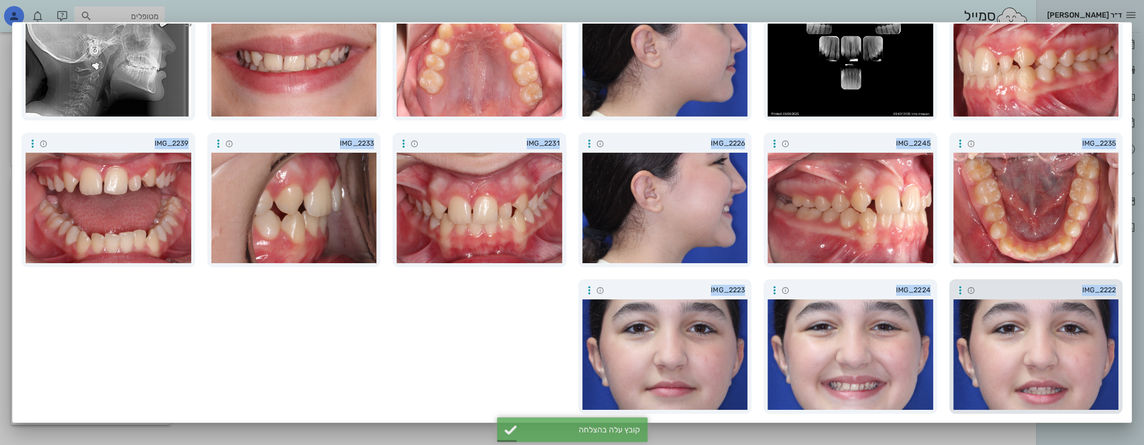
click at [1026, 335] on div at bounding box center [1036, 354] width 166 height 110
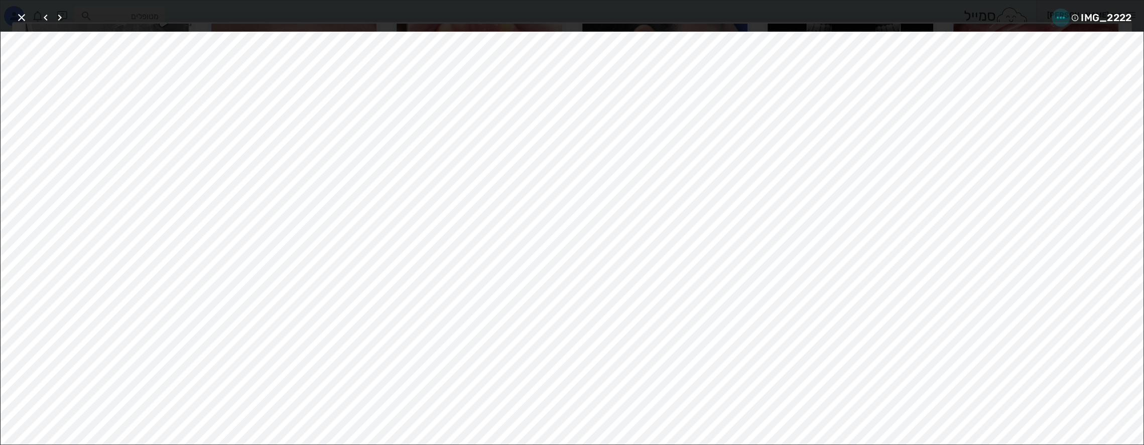
click at [1054, 12] on icon "button" at bounding box center [1060, 18] width 12 height 12
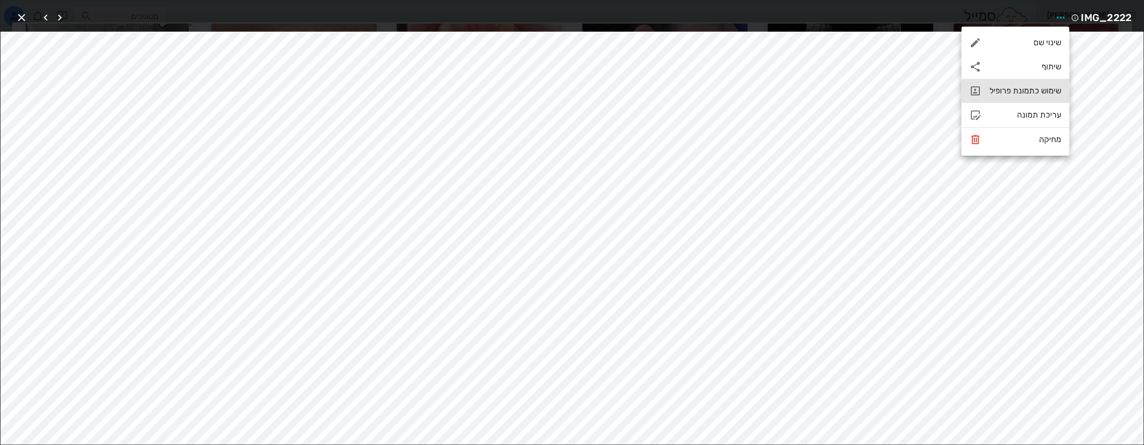
click at [1011, 89] on div "שימוש כתמונת פרופיל" at bounding box center [1025, 91] width 72 height 10
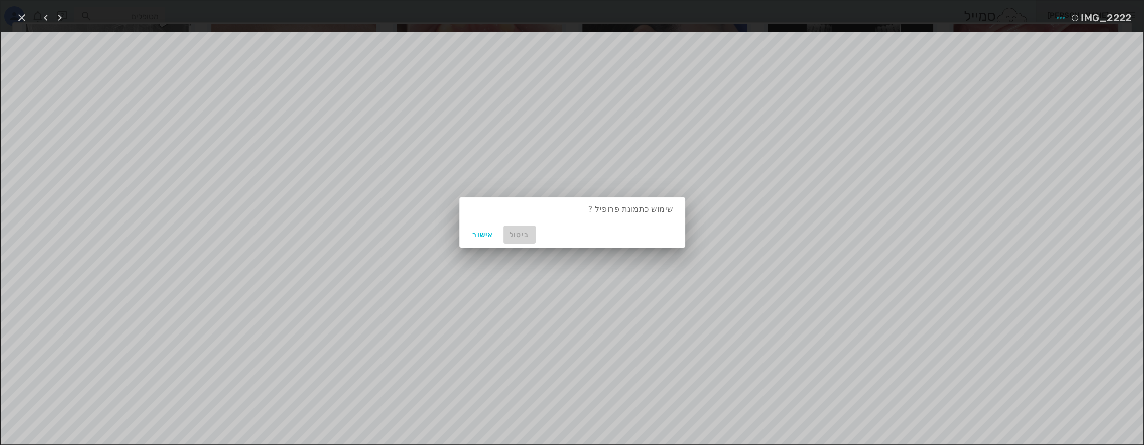
click at [514, 234] on span "ביטול" at bounding box center [519, 234] width 24 height 9
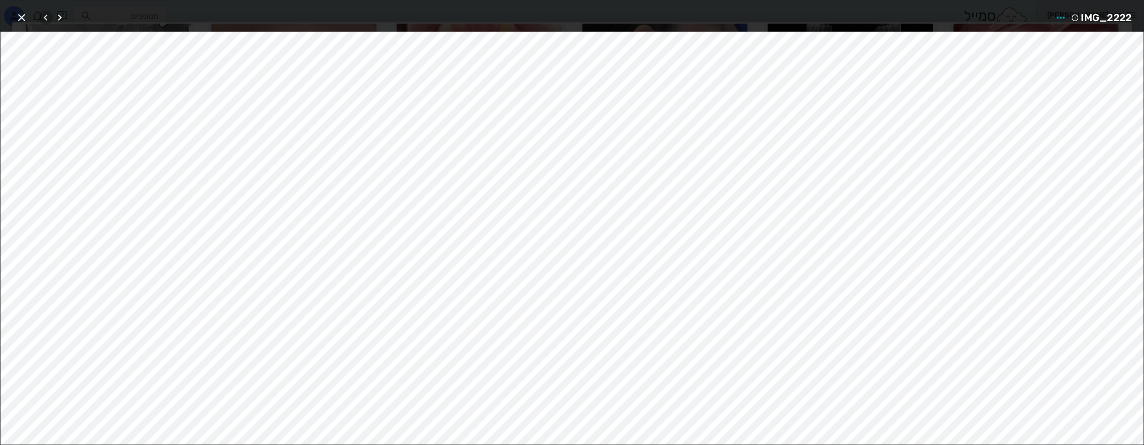
click at [45, 19] on icon "button" at bounding box center [46, 18] width 12 height 12
click at [1061, 18] on icon "button" at bounding box center [1060, 18] width 12 height 12
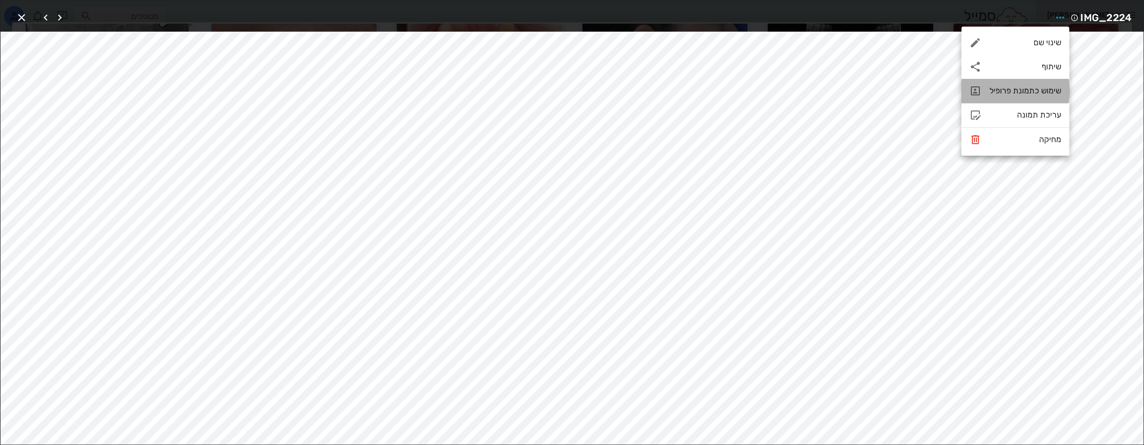
click at [1025, 91] on div "שימוש כתמונת פרופיל" at bounding box center [1025, 91] width 72 height 10
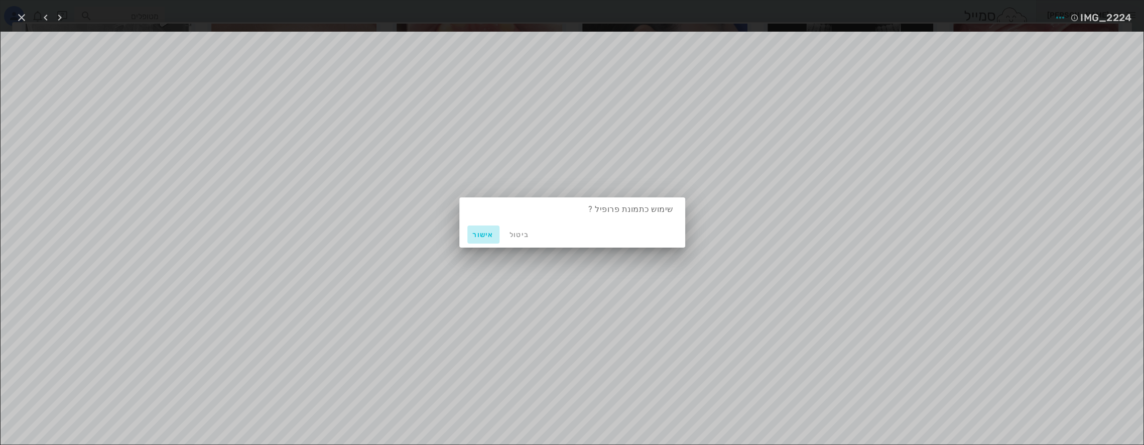
drag, startPoint x: 481, startPoint y: 235, endPoint x: 476, endPoint y: 231, distance: 6.1
click at [481, 235] on span "אישור" at bounding box center [483, 234] width 24 height 9
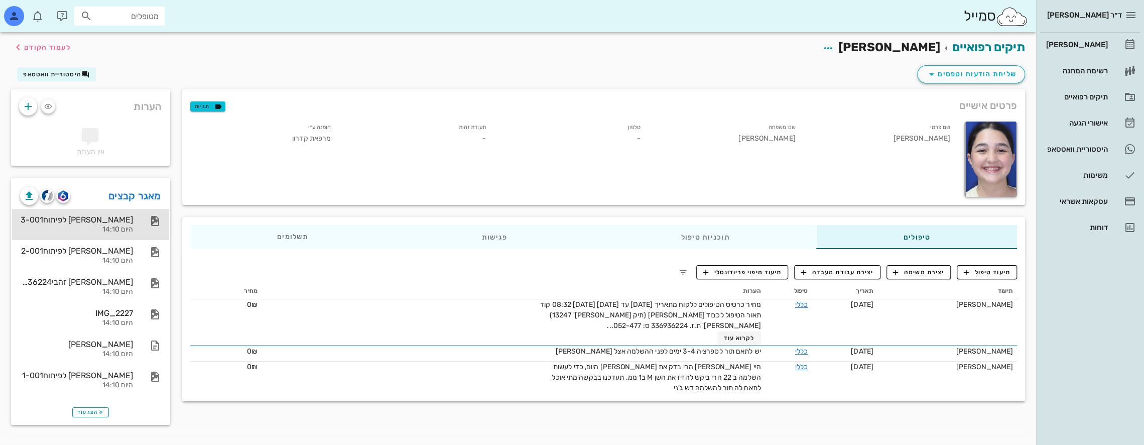
click at [124, 226] on div "היום 14:10" at bounding box center [76, 229] width 113 height 9
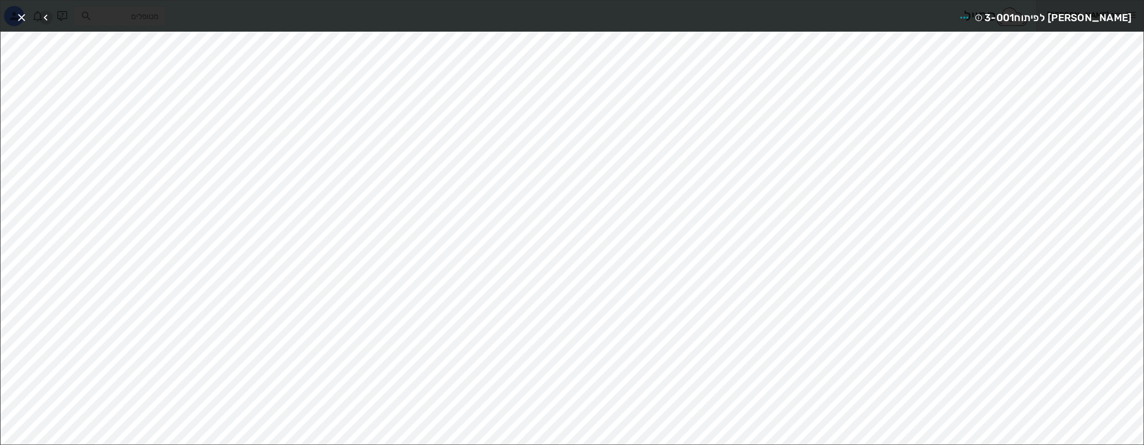
click at [45, 15] on icon "button" at bounding box center [46, 18] width 12 height 12
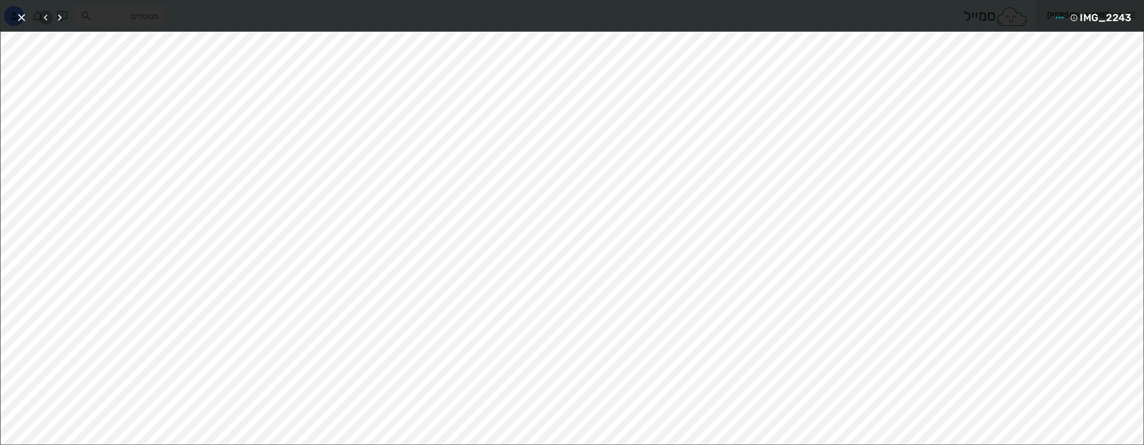
click at [45, 15] on icon "button" at bounding box center [46, 18] width 12 height 12
click at [20, 14] on icon "button" at bounding box center [22, 18] width 12 height 12
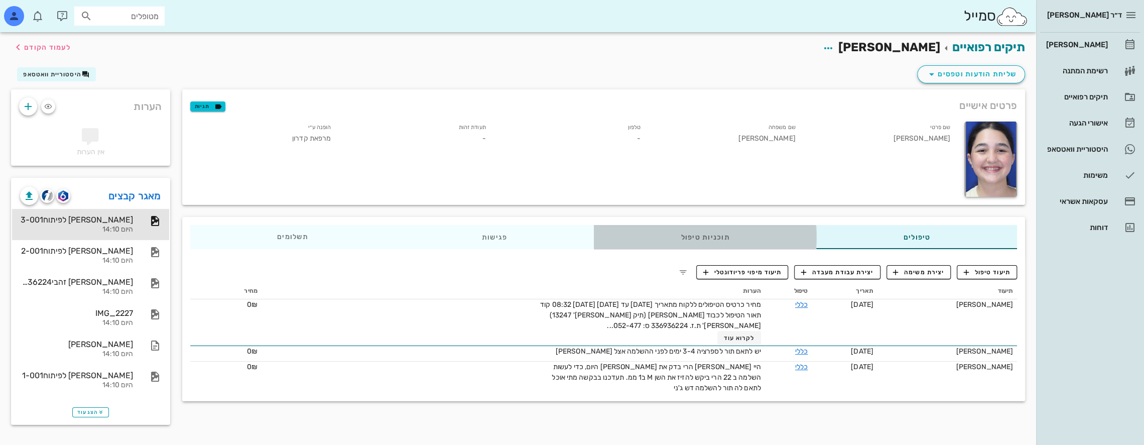
click at [750, 237] on div "תוכניות טיפול" at bounding box center [705, 237] width 222 height 24
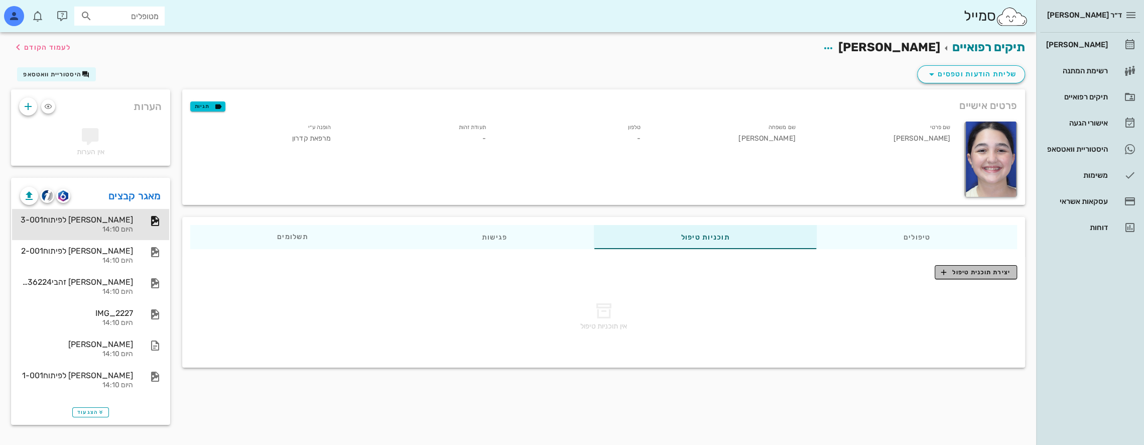
click at [975, 273] on span "יצירת תוכנית טיפול" at bounding box center [975, 271] width 69 height 9
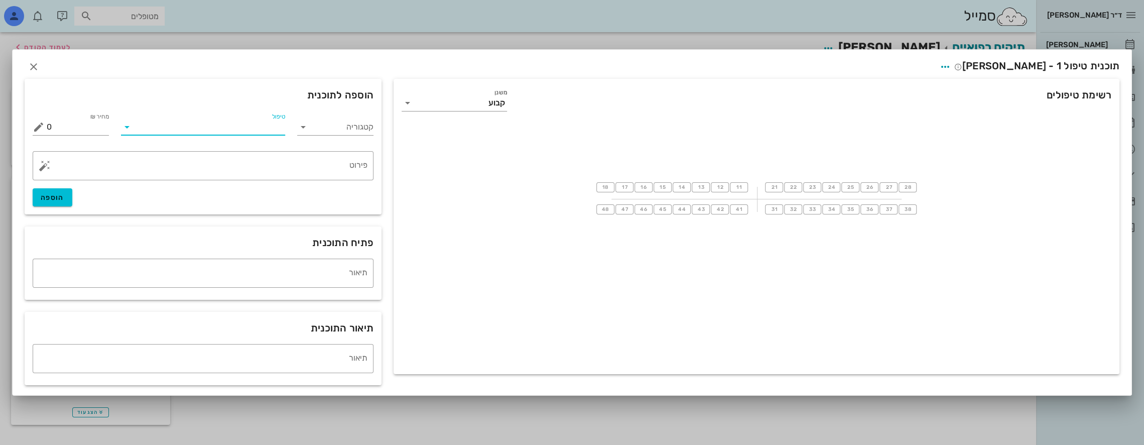
click at [250, 126] on input "טיפול" at bounding box center [210, 127] width 151 height 16
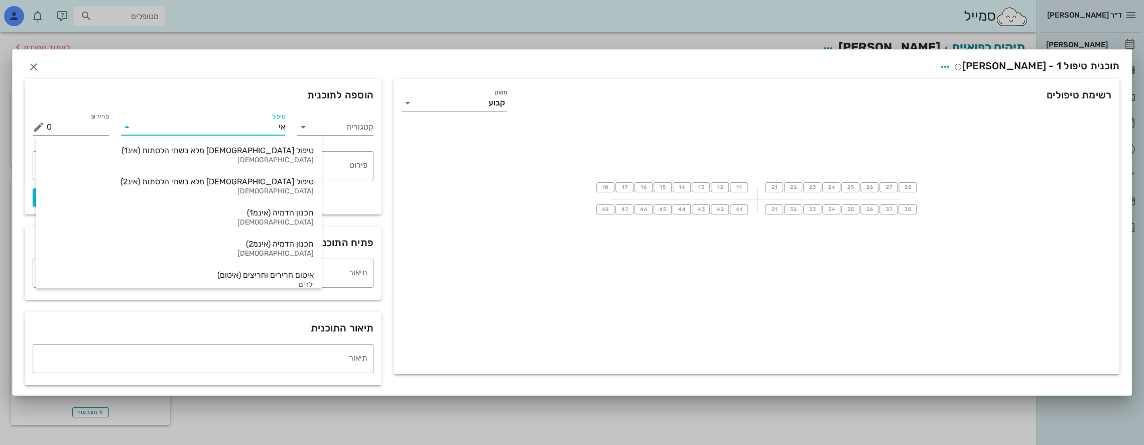
type input "אינ"
click at [249, 150] on div "טיפול [DEMOGRAPHIC_DATA] מלא בשתי הלסתות (אינ1)" at bounding box center [178, 151] width 269 height 10
type input "16000"
type textarea "באמצעות קשתיות שקופות ([MEDICAL_DATA]) ההצעה כוללת את כל הצילומים והסריקות הדיג…"
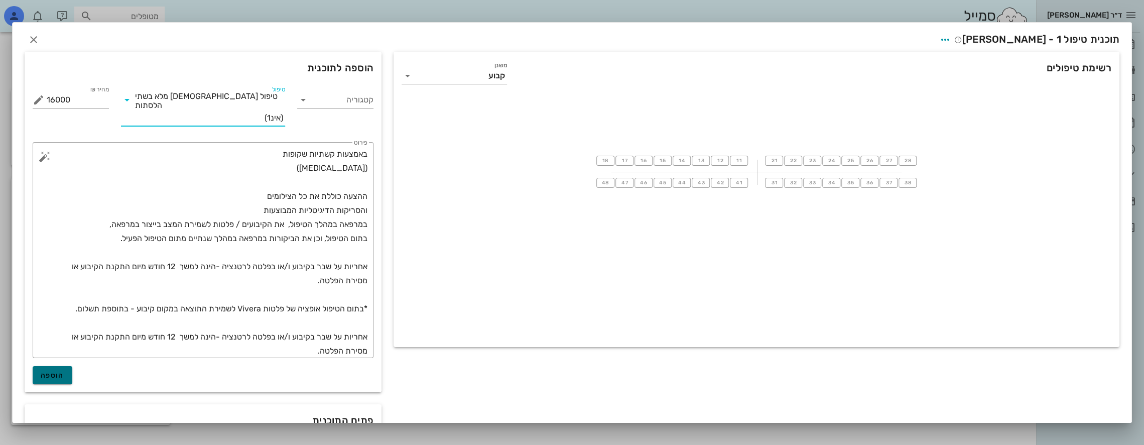
click at [64, 371] on span "הוספה" at bounding box center [53, 375] width 24 height 9
type input "0"
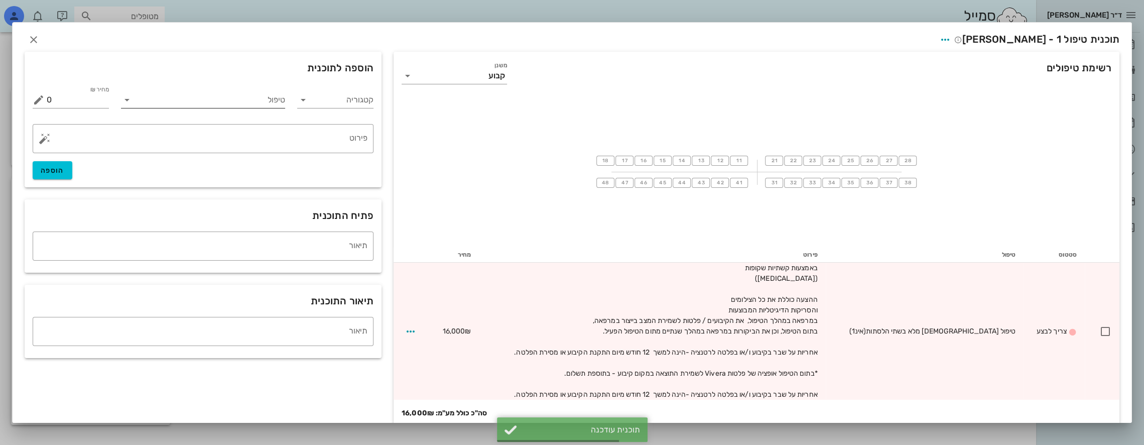
click at [258, 99] on input "טיפול" at bounding box center [210, 100] width 151 height 16
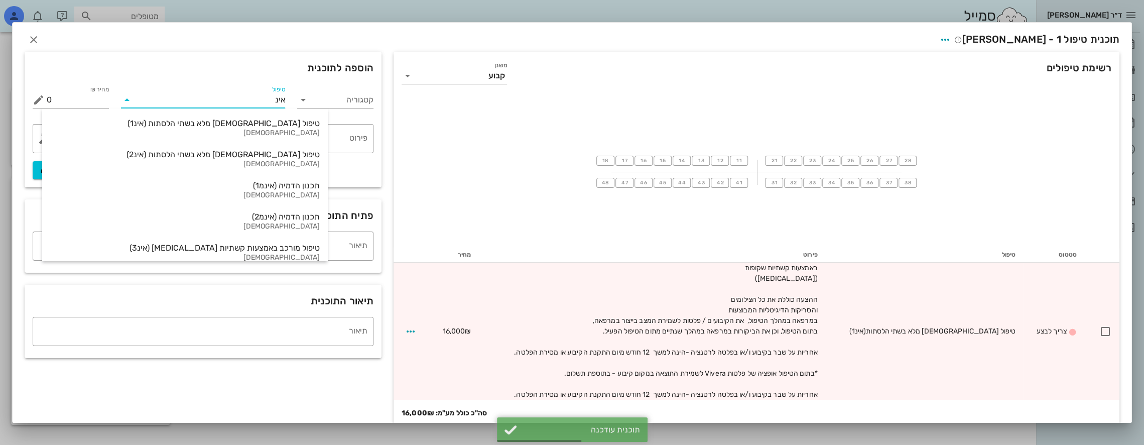
type input "אינמ"
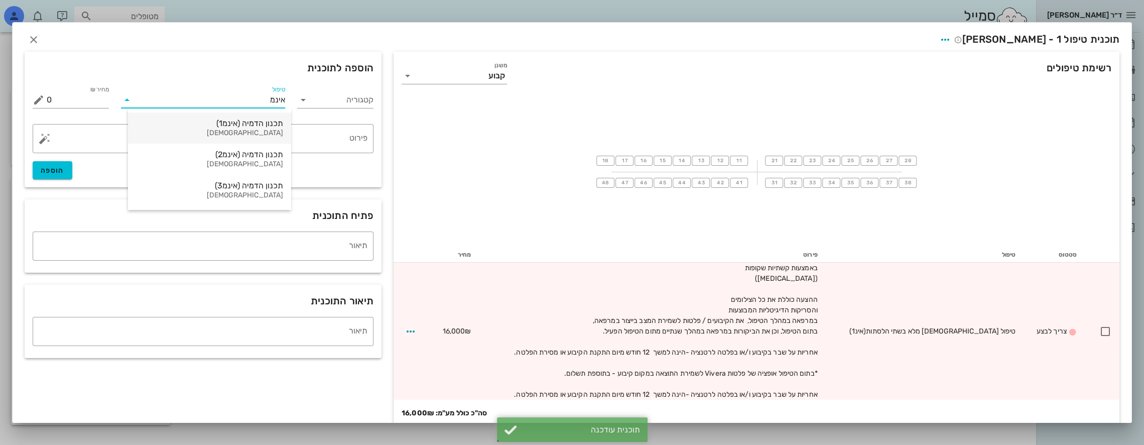
click at [229, 124] on div "תכנון הדמיה (אינמ1)" at bounding box center [209, 123] width 147 height 10
type input "12000"
type textarea "+ עלות ייצור קשתיות [MEDICAL_DATA] טיפול מלא"
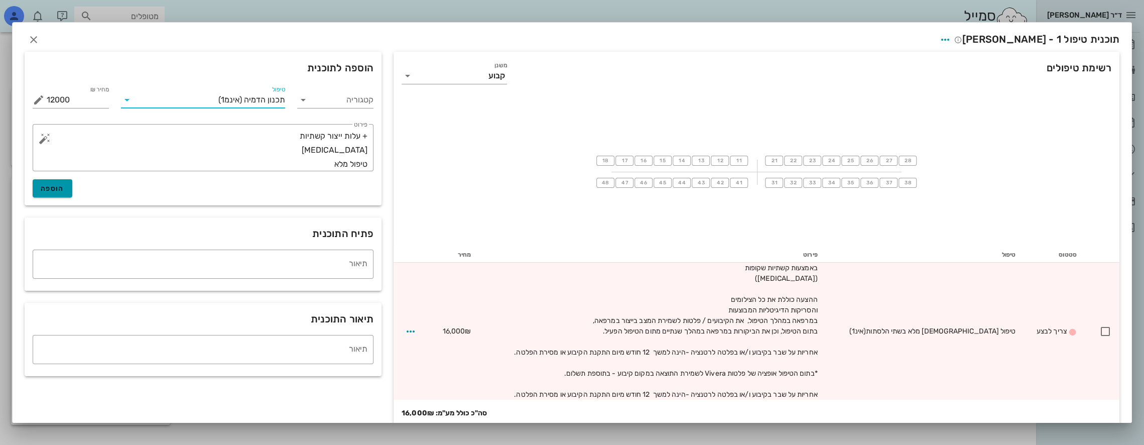
click at [64, 187] on span "הוספה" at bounding box center [53, 188] width 24 height 9
type input "0"
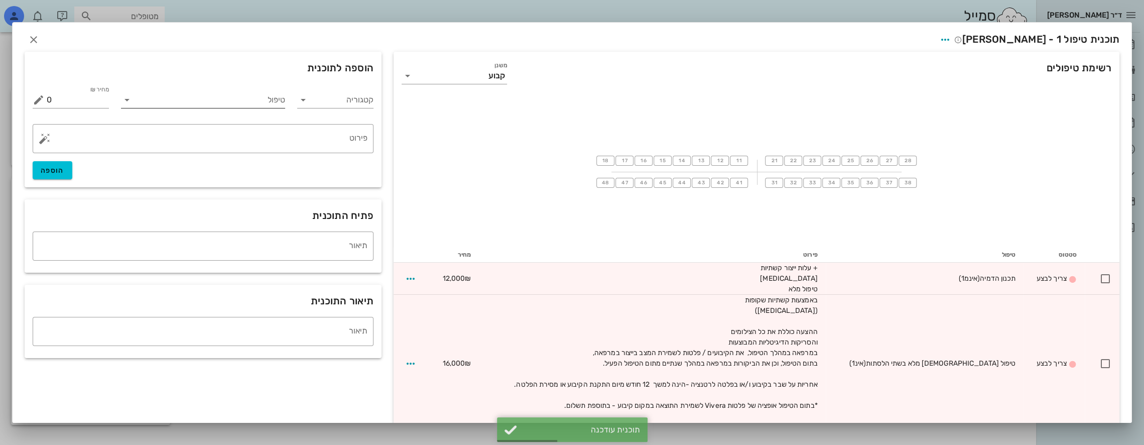
click at [264, 96] on input "טיפול" at bounding box center [210, 100] width 151 height 16
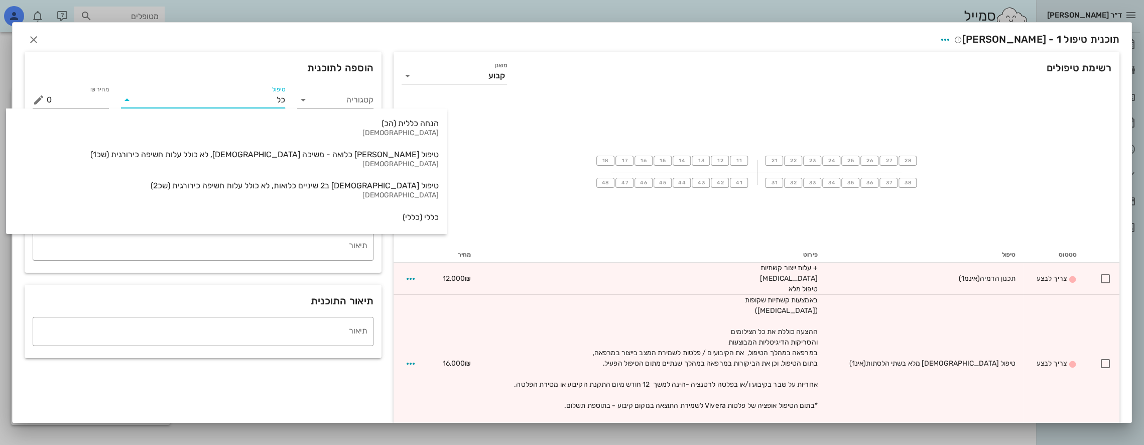
type input "כלל"
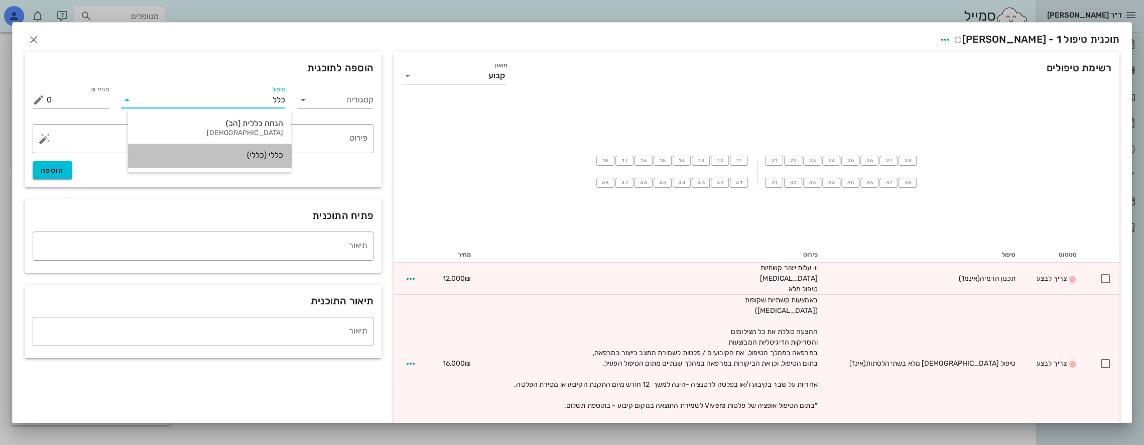
click at [263, 156] on div "כללי (כללי)" at bounding box center [209, 155] width 147 height 10
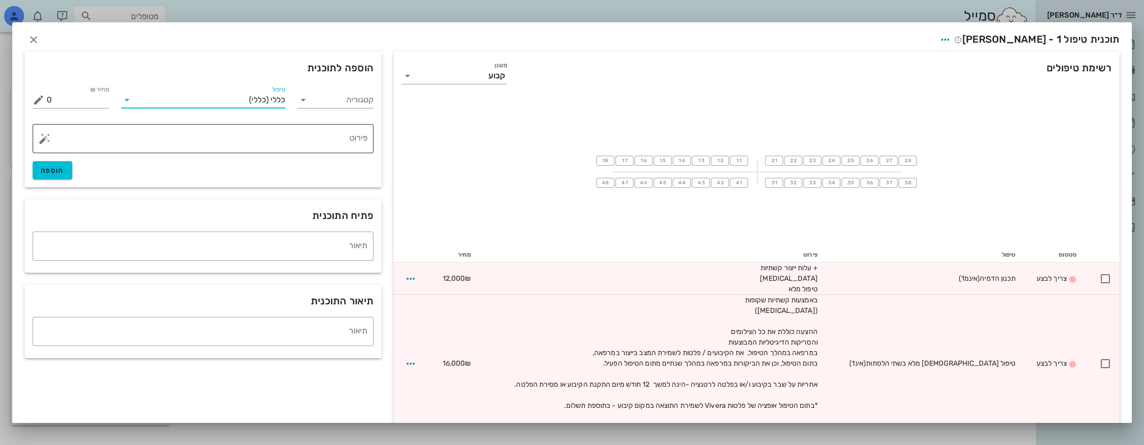
click at [346, 138] on textarea "פירוט" at bounding box center [207, 141] width 321 height 24
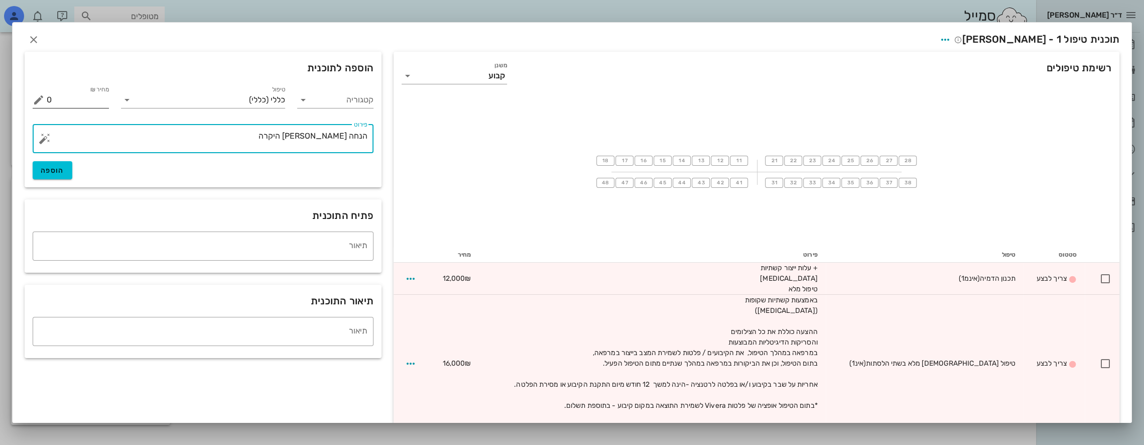
type textarea "הנחה [PERSON_NAME] היקרה"
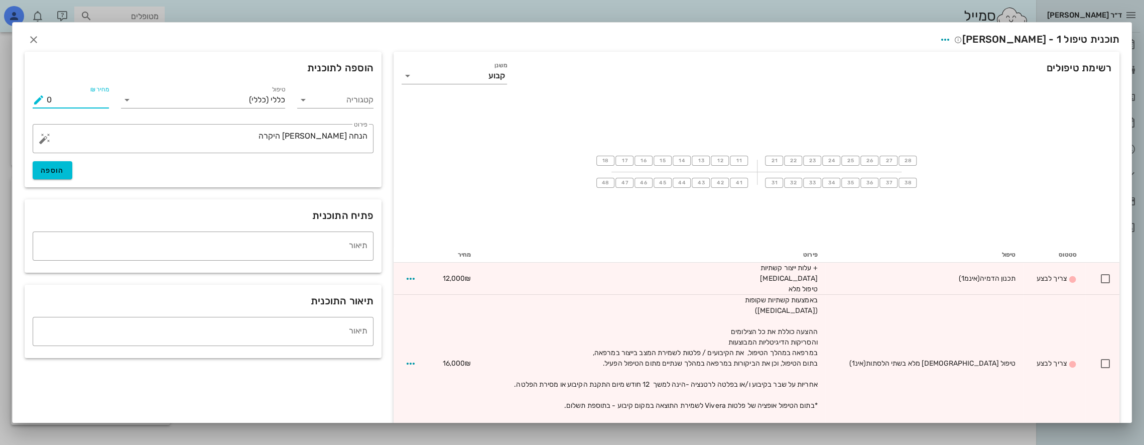
click at [88, 97] on input "0" at bounding box center [78, 100] width 62 height 16
drag, startPoint x: 88, startPoint y: 97, endPoint x: 42, endPoint y: 97, distance: 46.7
click at [42, 97] on div "מחיר ₪ 0" at bounding box center [71, 100] width 76 height 16
click at [64, 171] on span "הוספה" at bounding box center [53, 170] width 24 height 9
type input "0"
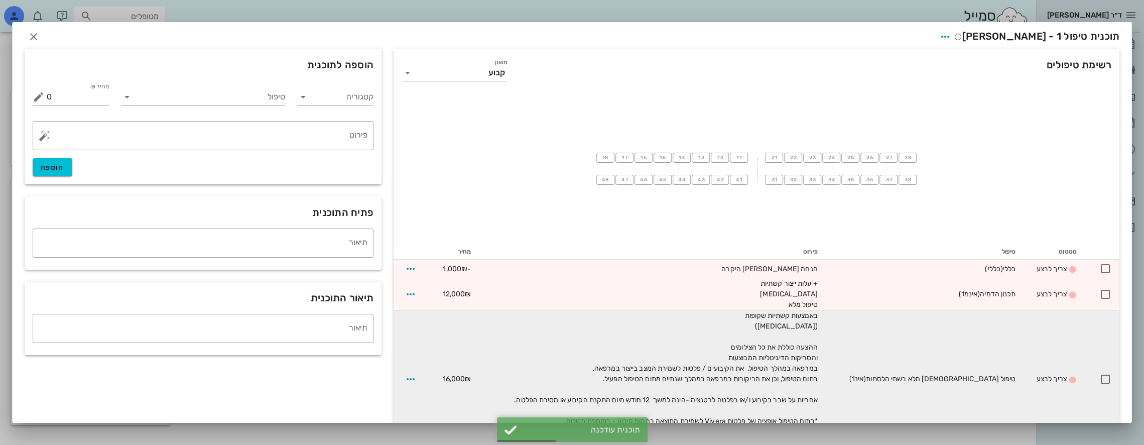
scroll to position [0, 0]
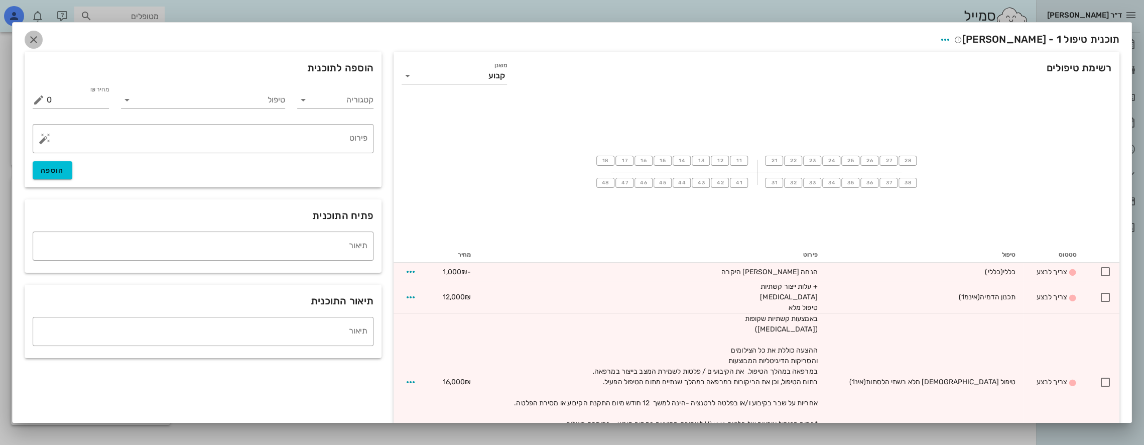
click at [39, 37] on icon "button" at bounding box center [34, 40] width 12 height 12
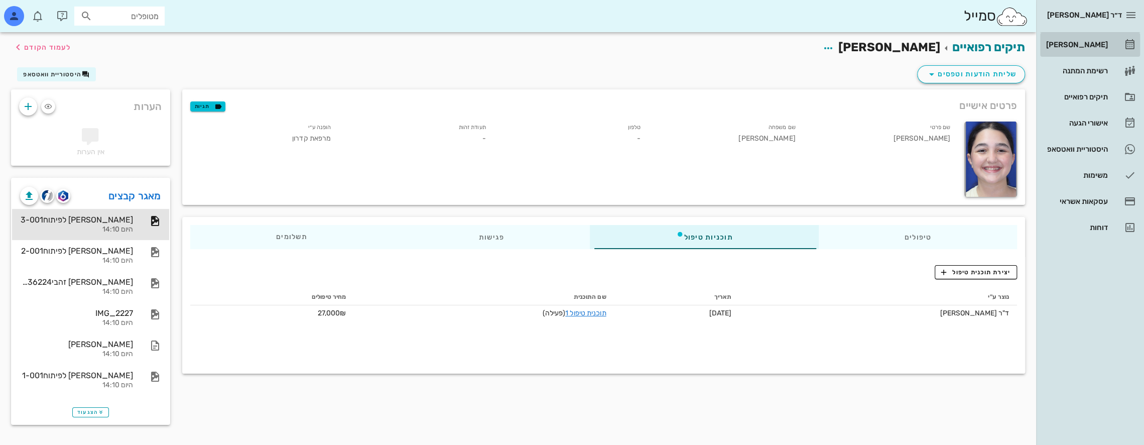
click at [1086, 42] on div "[PERSON_NAME]" at bounding box center [1076, 45] width 64 height 8
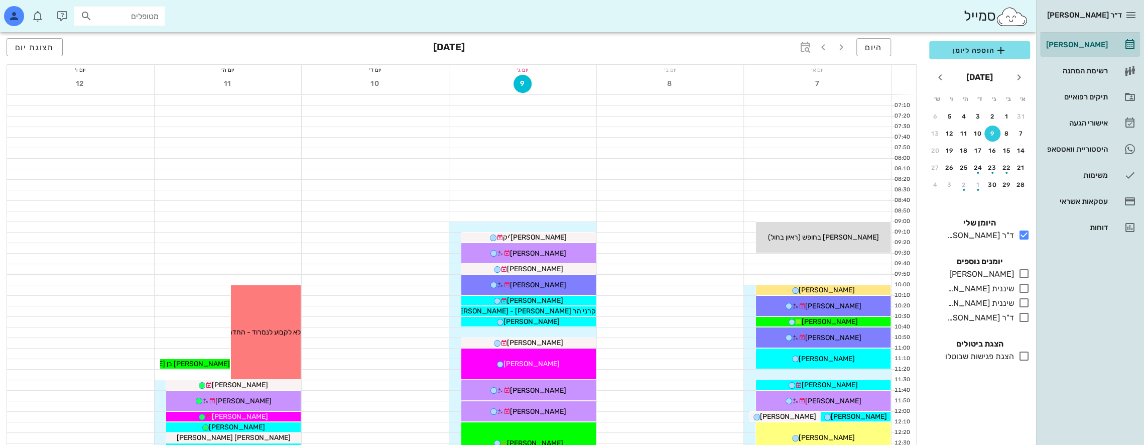
click at [153, 17] on input "מטופלים" at bounding box center [126, 16] width 64 height 13
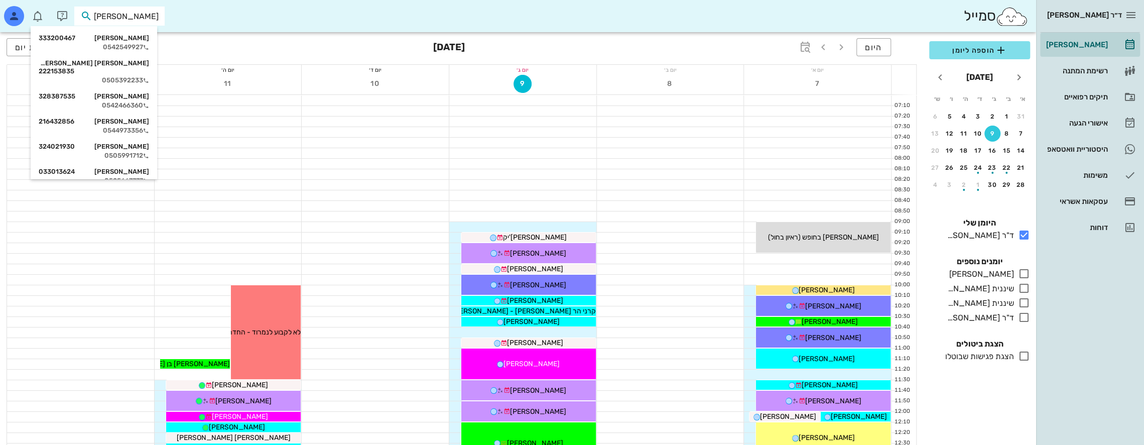
type input "[PERSON_NAME] ש"
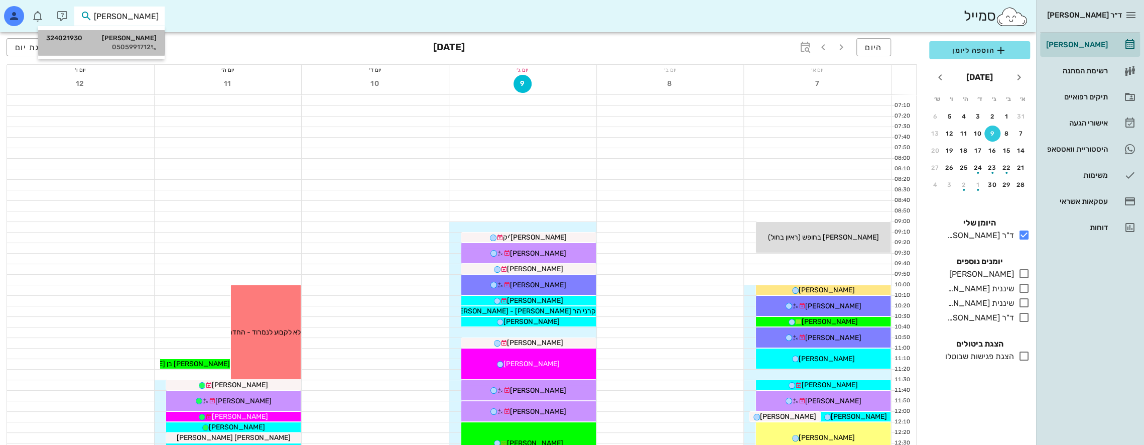
click at [129, 40] on div "[PERSON_NAME] 324021930" at bounding box center [101, 38] width 110 height 8
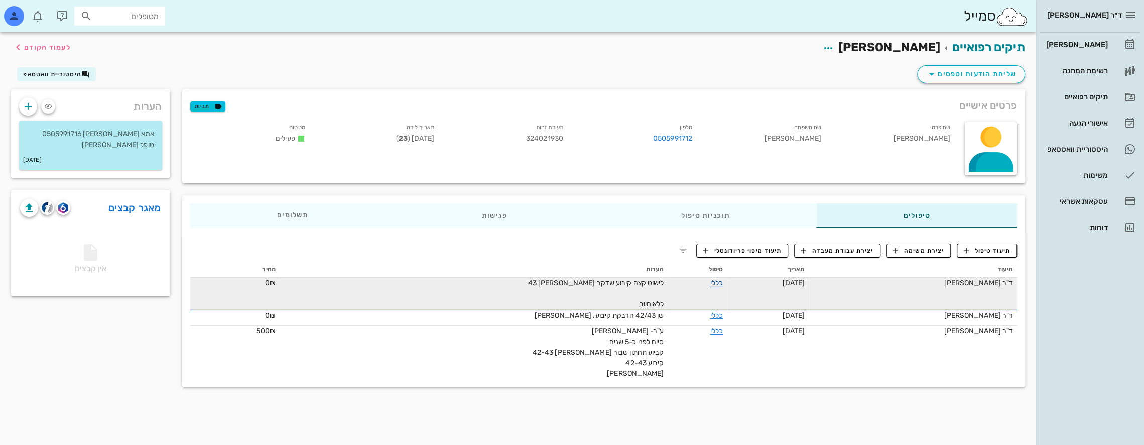
click at [710, 281] on link "כללי" at bounding box center [716, 283] width 13 height 9
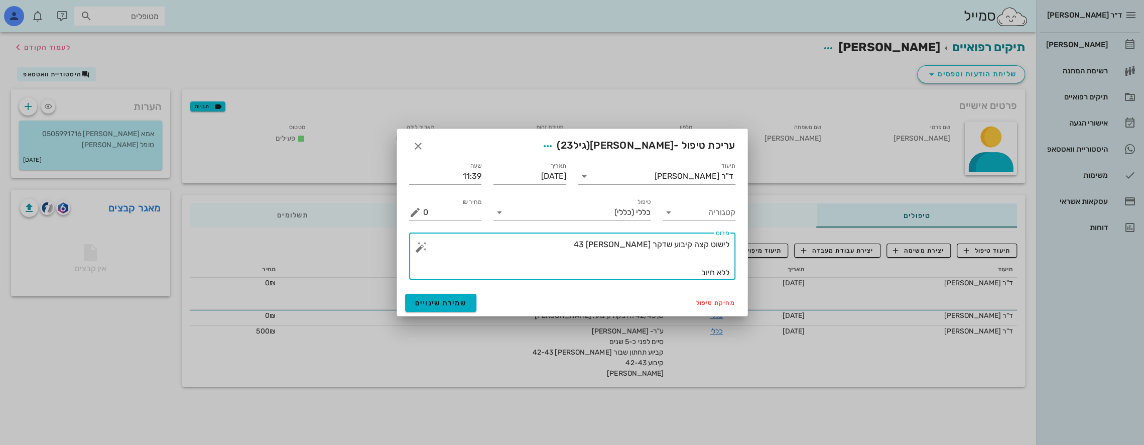
drag, startPoint x: 711, startPoint y: 243, endPoint x: 723, endPoint y: 243, distance: 12.0
click at [723, 243] on textarea "לישוט קצה קיבוע שדקר [PERSON_NAME] 43 ללא חיוב" at bounding box center [576, 258] width 306 height 42
type textarea "ליטוש קצה קיבוע שדקר [PERSON_NAME] 43 ללא חיוב"
click at [450, 304] on span "שמירת שינויים" at bounding box center [441, 303] width 52 height 9
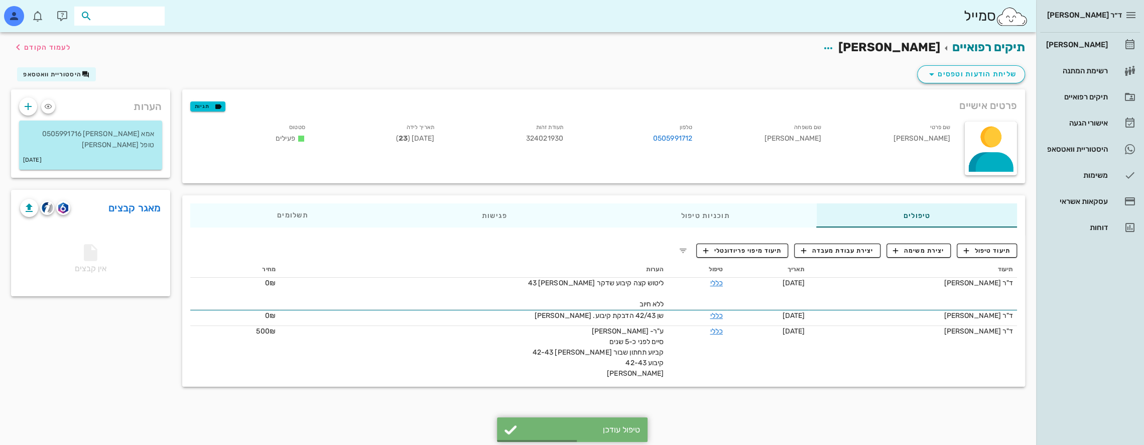
click at [138, 19] on input "text" at bounding box center [126, 16] width 64 height 13
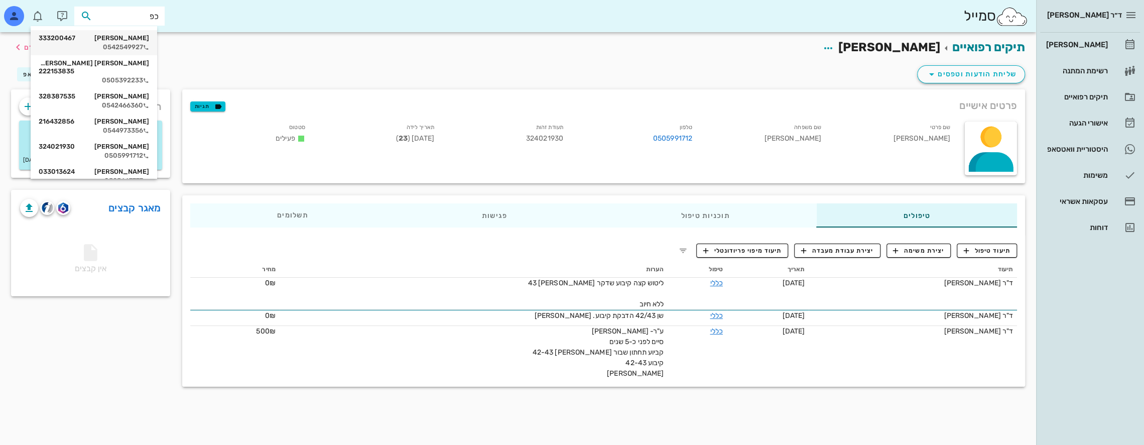
type input "כ"
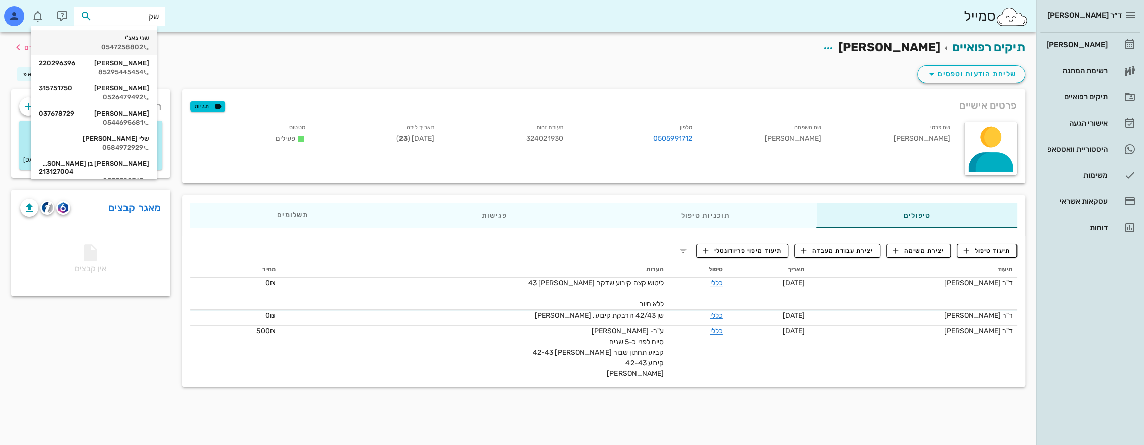
type input "[PERSON_NAME]"
drag, startPoint x: 134, startPoint y: 12, endPoint x: 217, endPoint y: 20, distance: 82.6
click at [216, 19] on div "סמייל [PERSON_NAME]" at bounding box center [518, 16] width 1036 height 32
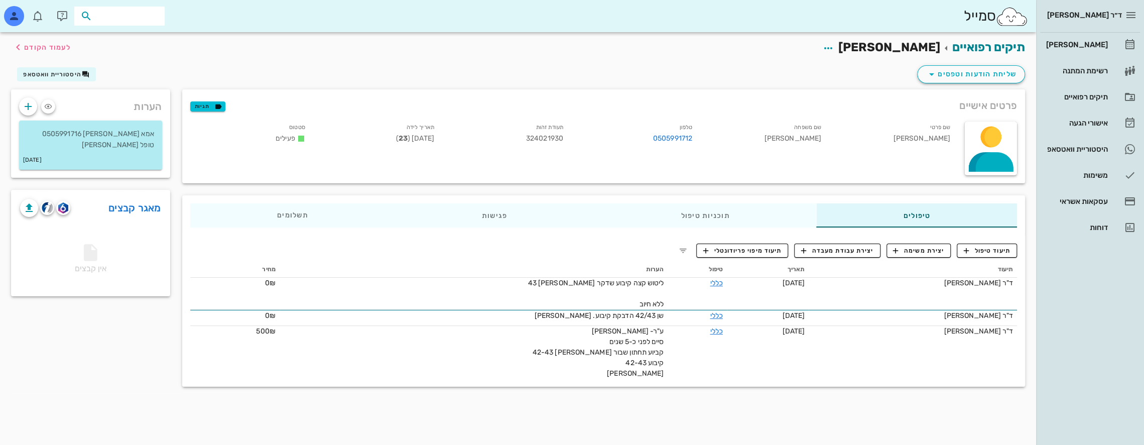
click at [139, 19] on input "text" at bounding box center [126, 16] width 64 height 13
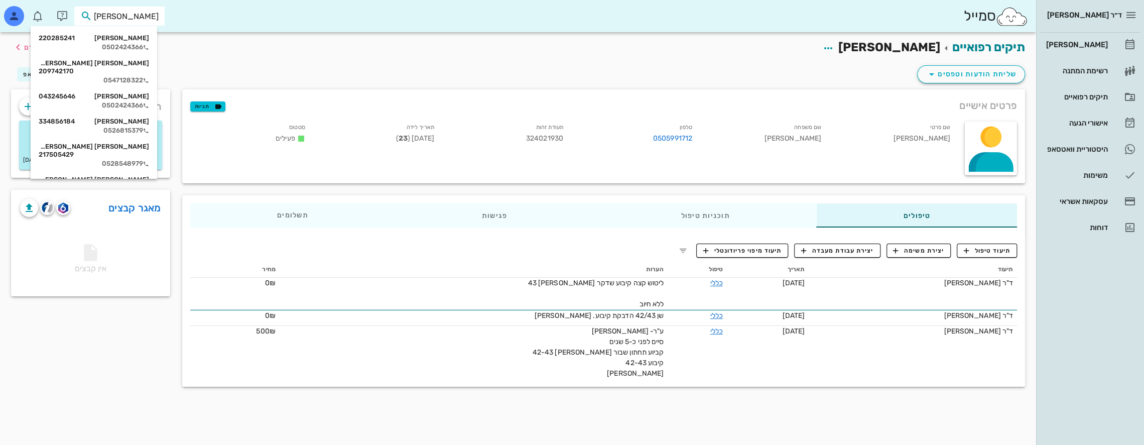
type input "[PERSON_NAME] כ"
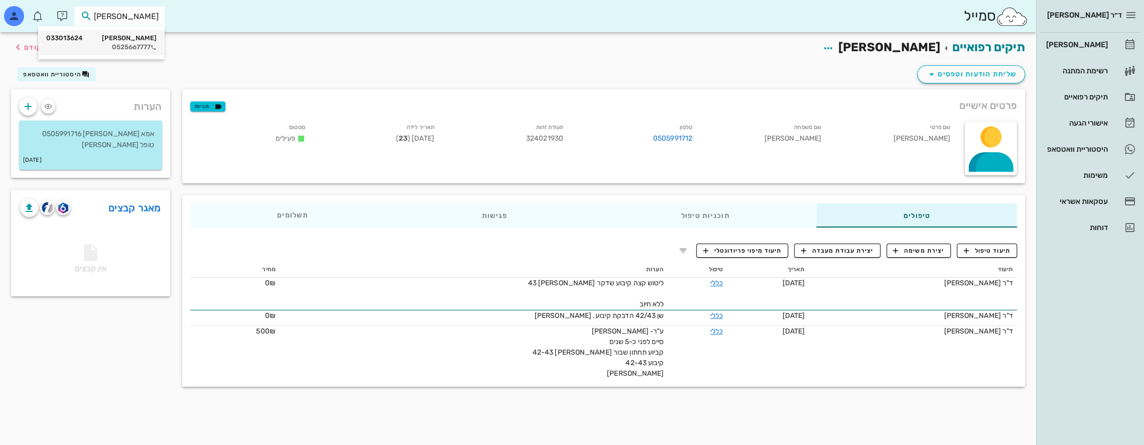
click at [142, 35] on div "[PERSON_NAME] 033013624" at bounding box center [101, 38] width 110 height 8
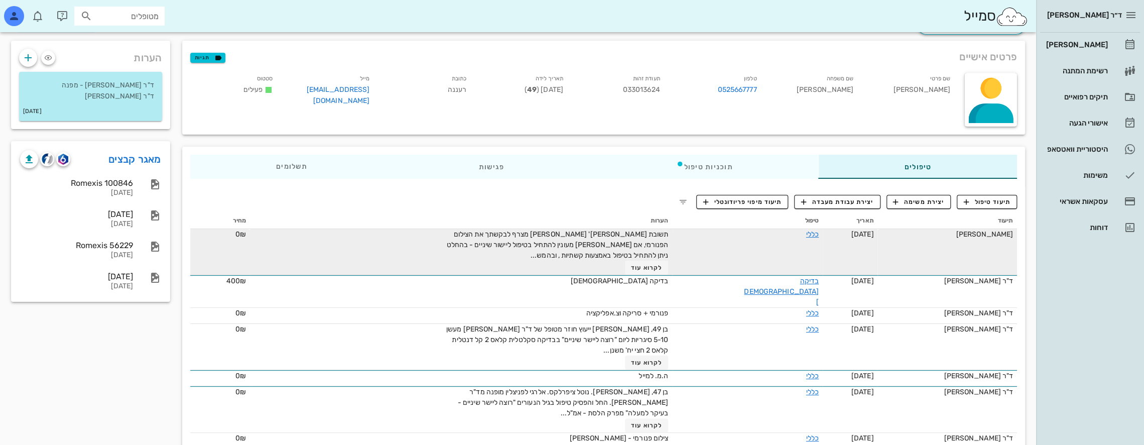
scroll to position [54, 0]
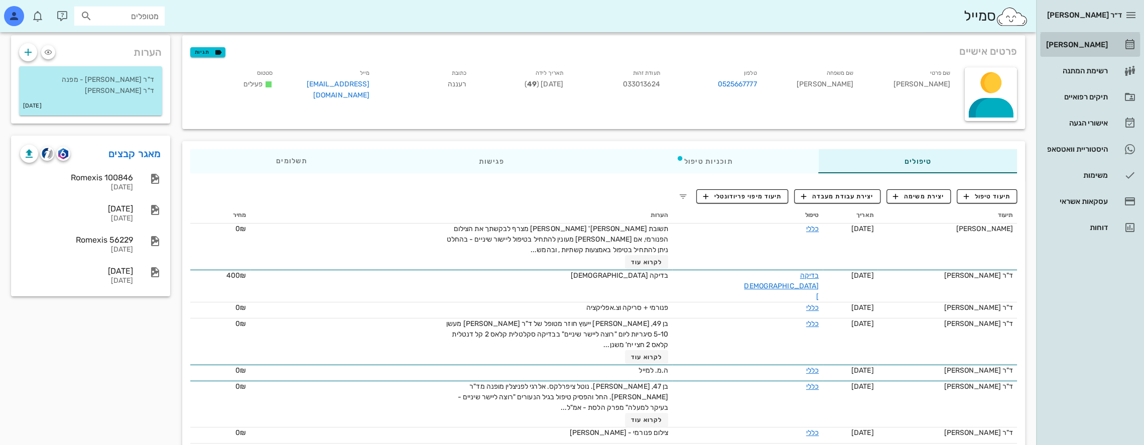
click at [1090, 45] on div "[PERSON_NAME]" at bounding box center [1076, 45] width 64 height 8
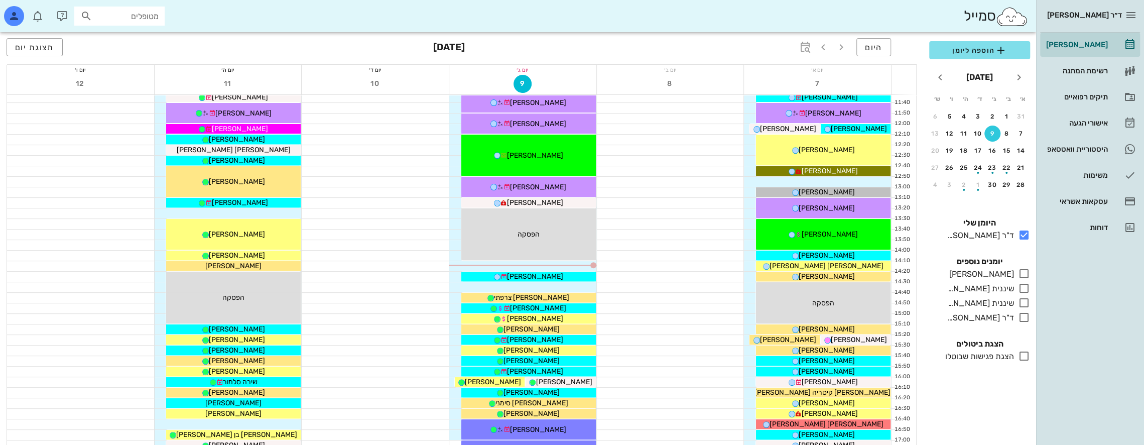
scroll to position [301, 0]
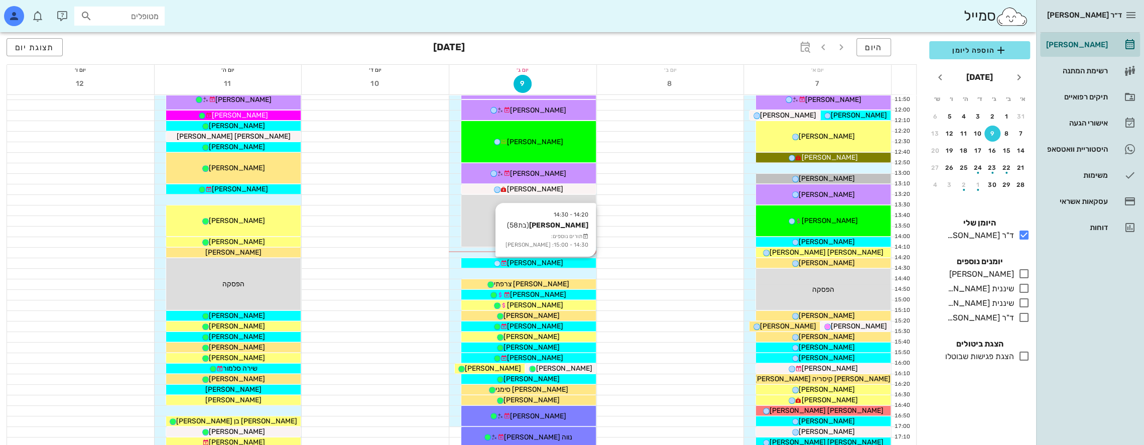
click at [541, 261] on span "[PERSON_NAME]" at bounding box center [535, 262] width 56 height 9
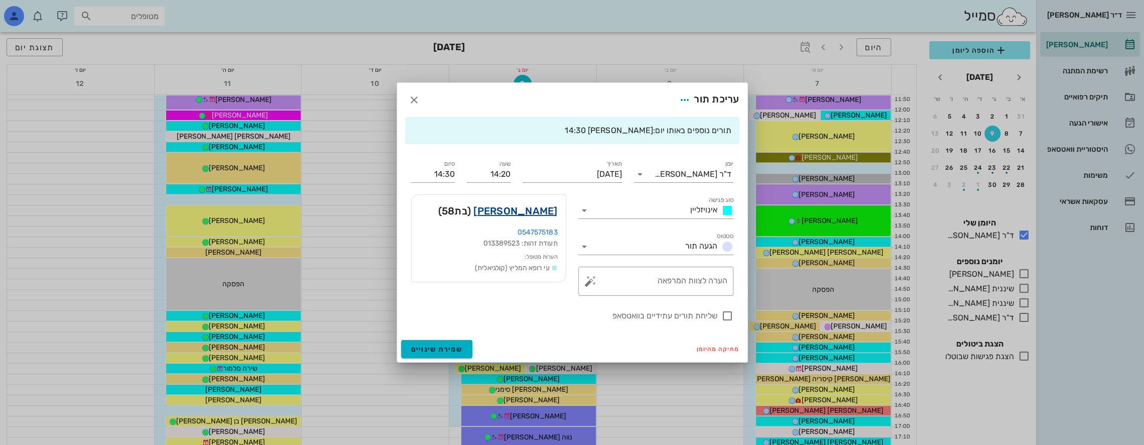
click at [531, 212] on link "[PERSON_NAME]" at bounding box center [515, 211] width 84 height 16
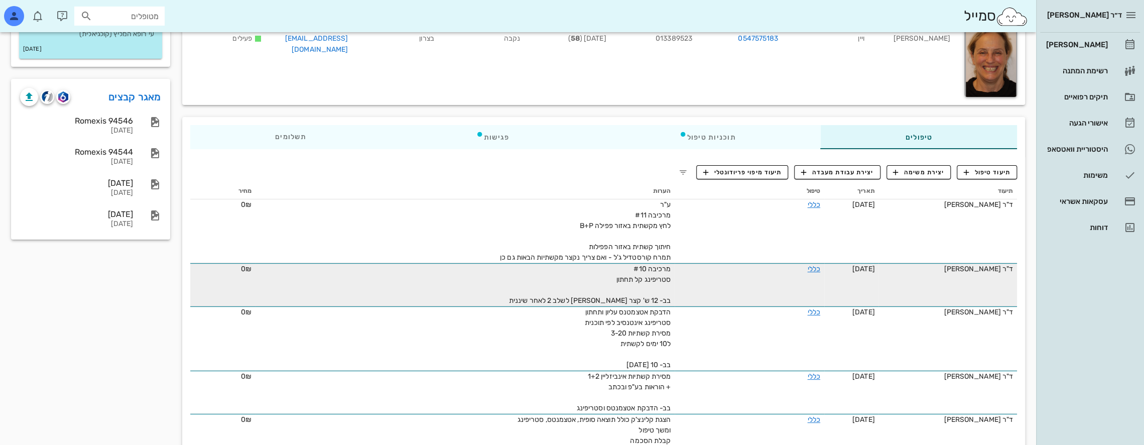
scroll to position [100, 0]
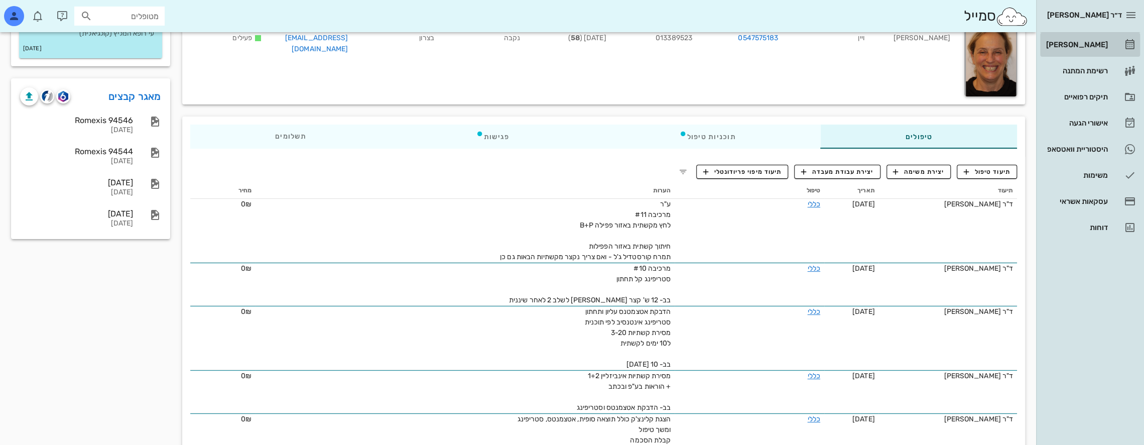
click at [1091, 41] on div "[PERSON_NAME]" at bounding box center [1076, 45] width 64 height 8
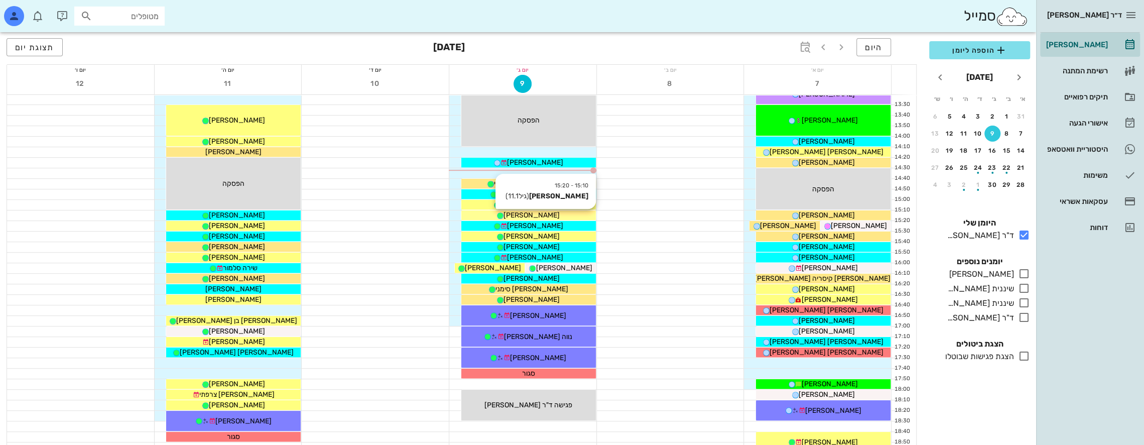
scroll to position [351, 0]
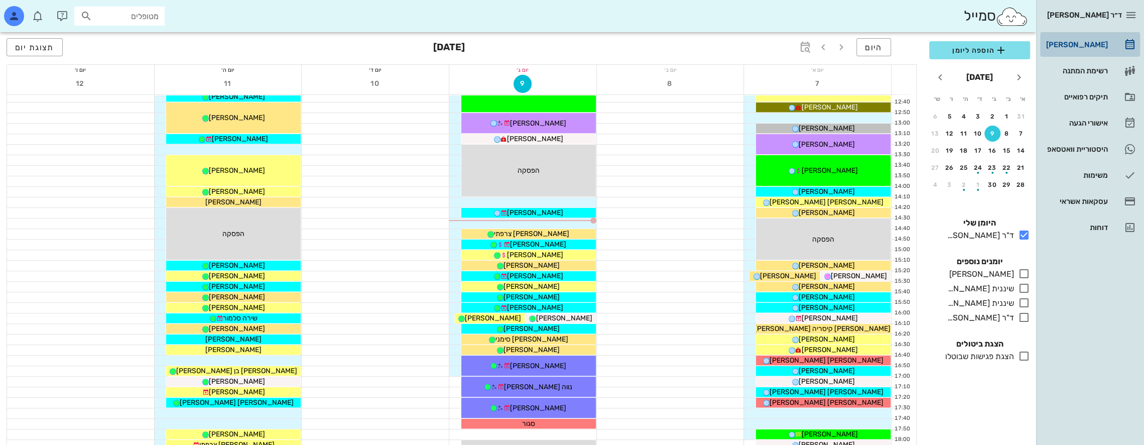
click at [1088, 39] on div "[PERSON_NAME]" at bounding box center [1076, 45] width 64 height 16
click at [143, 10] on input "מטופלים" at bounding box center [126, 16] width 64 height 13
type input "p"
type input "P"
type input "[PERSON_NAME]"
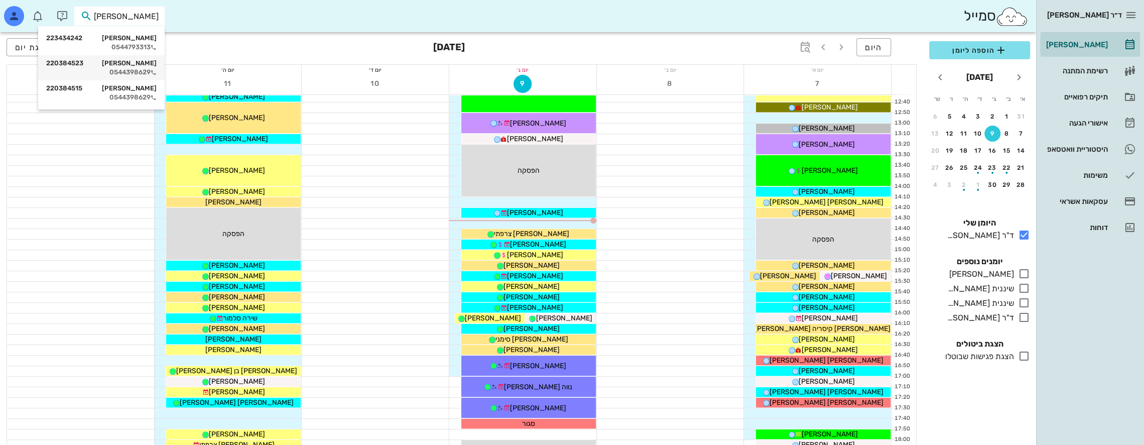
click at [140, 65] on div "[PERSON_NAME] 220384523" at bounding box center [101, 63] width 110 height 8
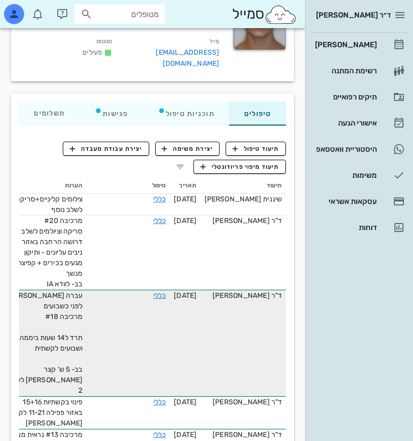
scroll to position [151, 0]
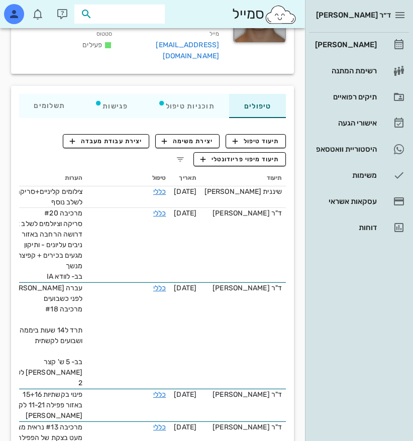
click at [132, 20] on input "text" at bounding box center [126, 14] width 64 height 13
type input "[PERSON_NAME]"
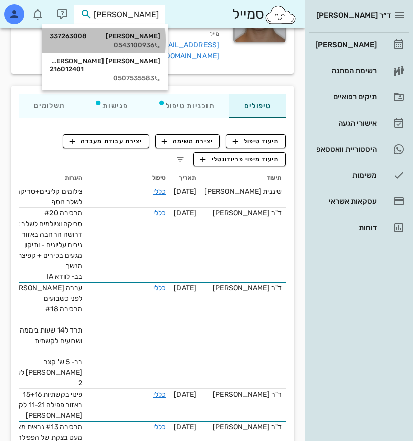
click at [139, 34] on div "[PERSON_NAME] 337263008" at bounding box center [105, 36] width 110 height 8
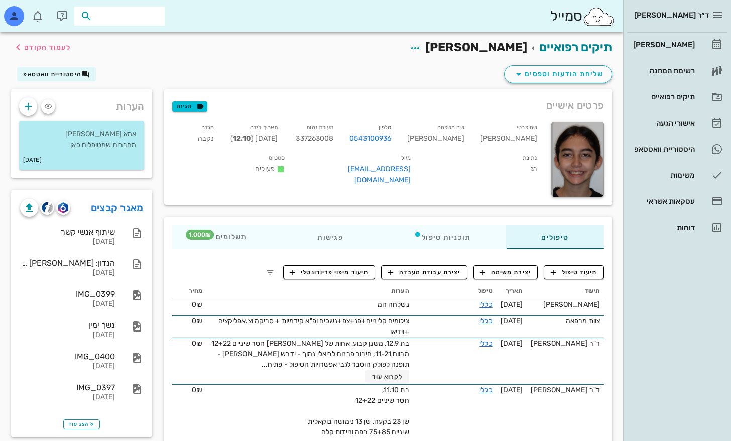
click at [131, 18] on input "text" at bounding box center [126, 16] width 64 height 13
type input "[PERSON_NAME]"
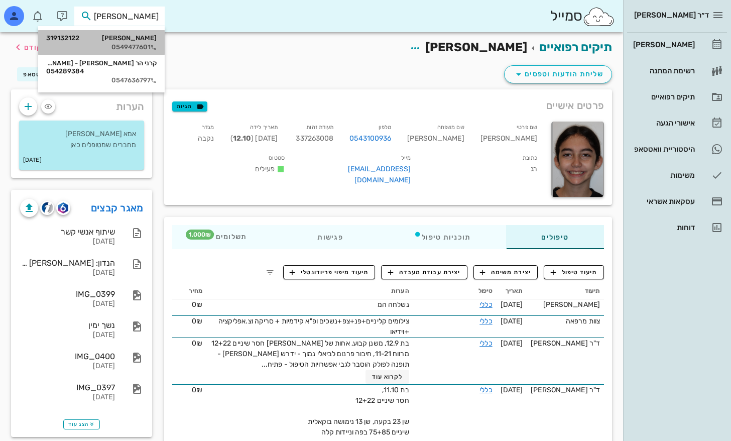
click at [139, 40] on div "[PERSON_NAME] 319132122" at bounding box center [101, 38] width 110 height 8
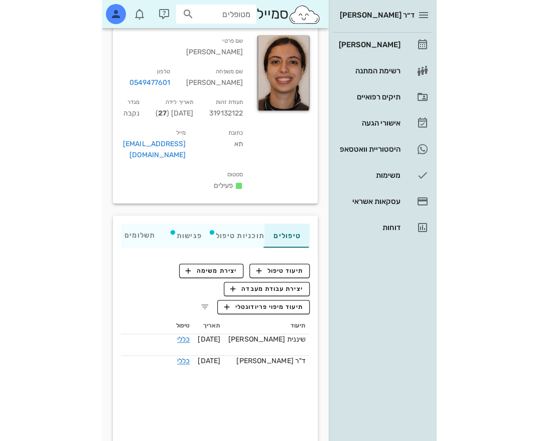
scroll to position [82, 0]
